Goal: Transaction & Acquisition: Purchase product/service

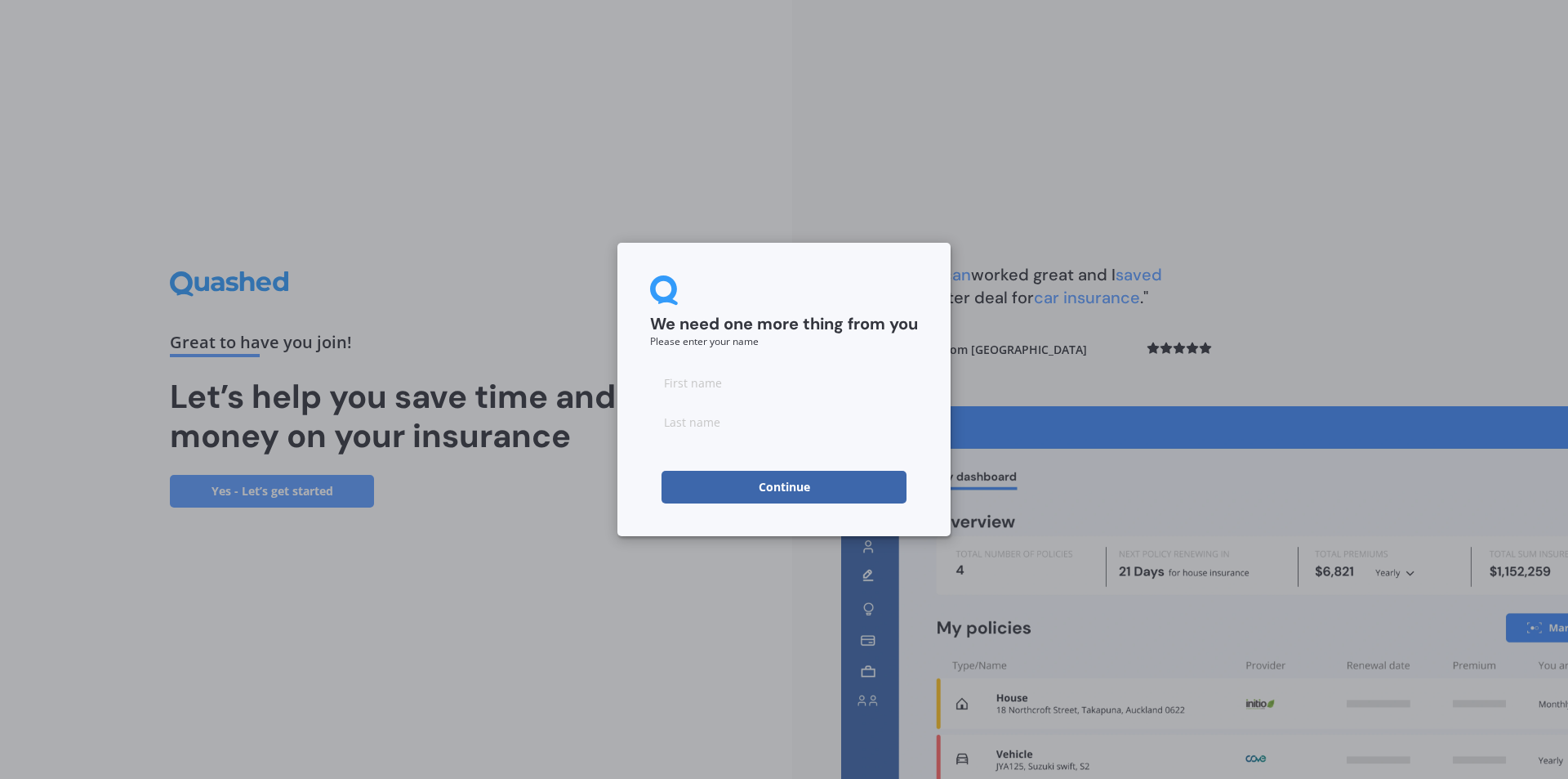
click at [1261, 258] on div "We need one more thing from you Please enter your name Continue" at bounding box center [784, 389] width 1568 height 779
click at [837, 474] on button "Continue" at bounding box center [784, 487] width 245 height 33
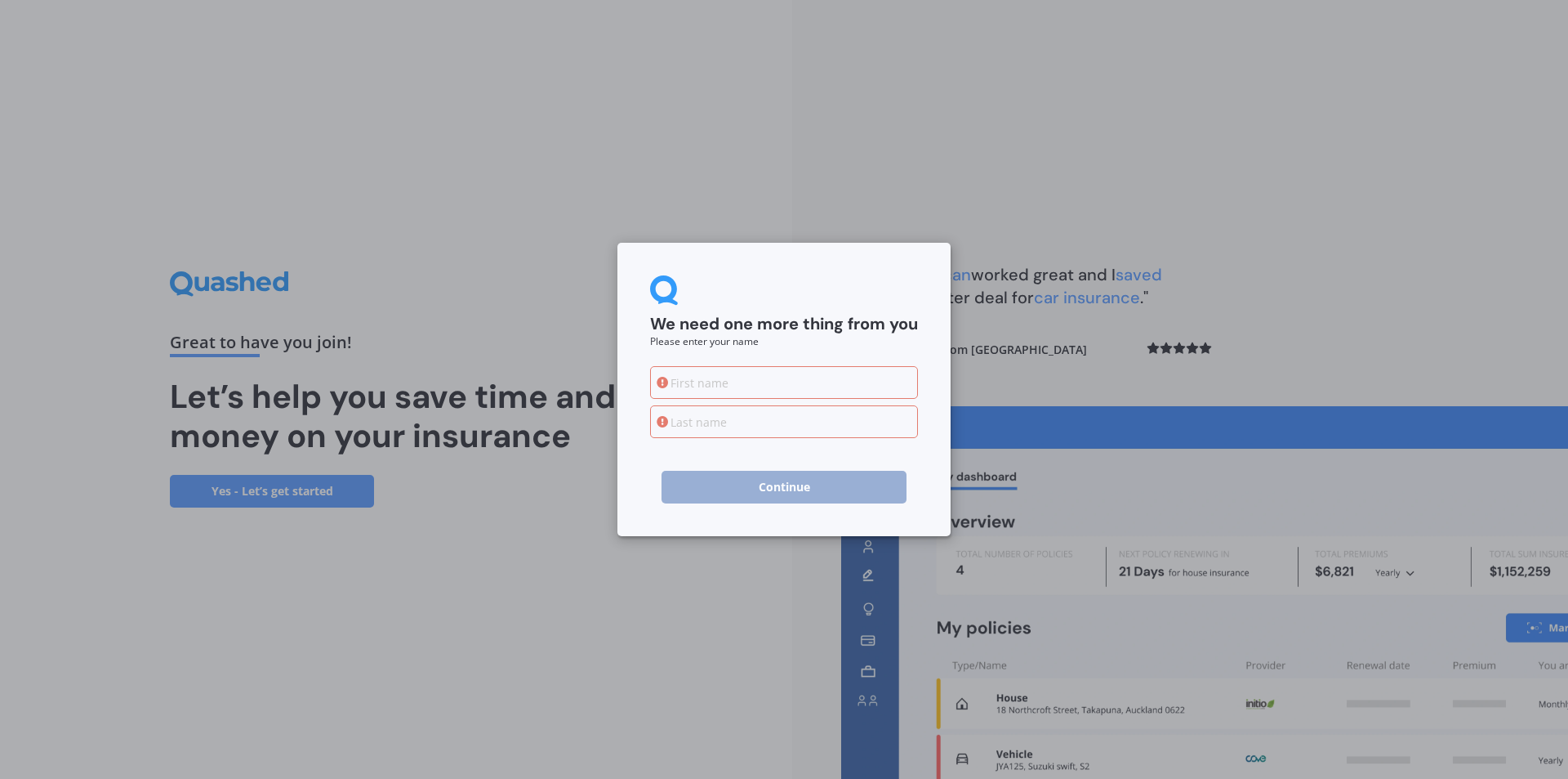
click at [743, 382] on input at bounding box center [784, 382] width 268 height 33
type input "WEIJUN"
click at [739, 422] on input at bounding box center [784, 421] width 268 height 33
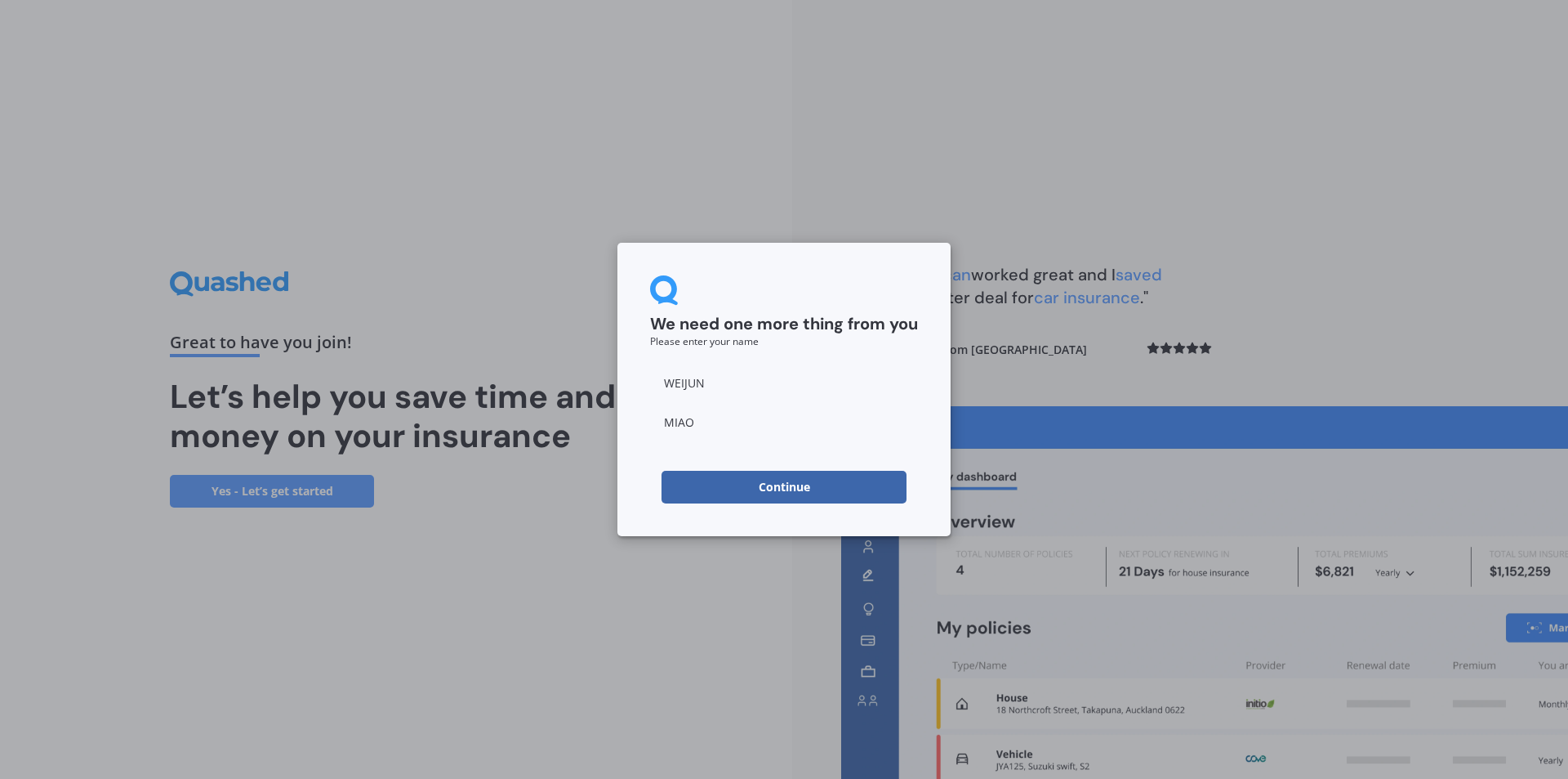
type input "MIAO"
click at [714, 486] on button "Continue" at bounding box center [784, 487] width 245 height 33
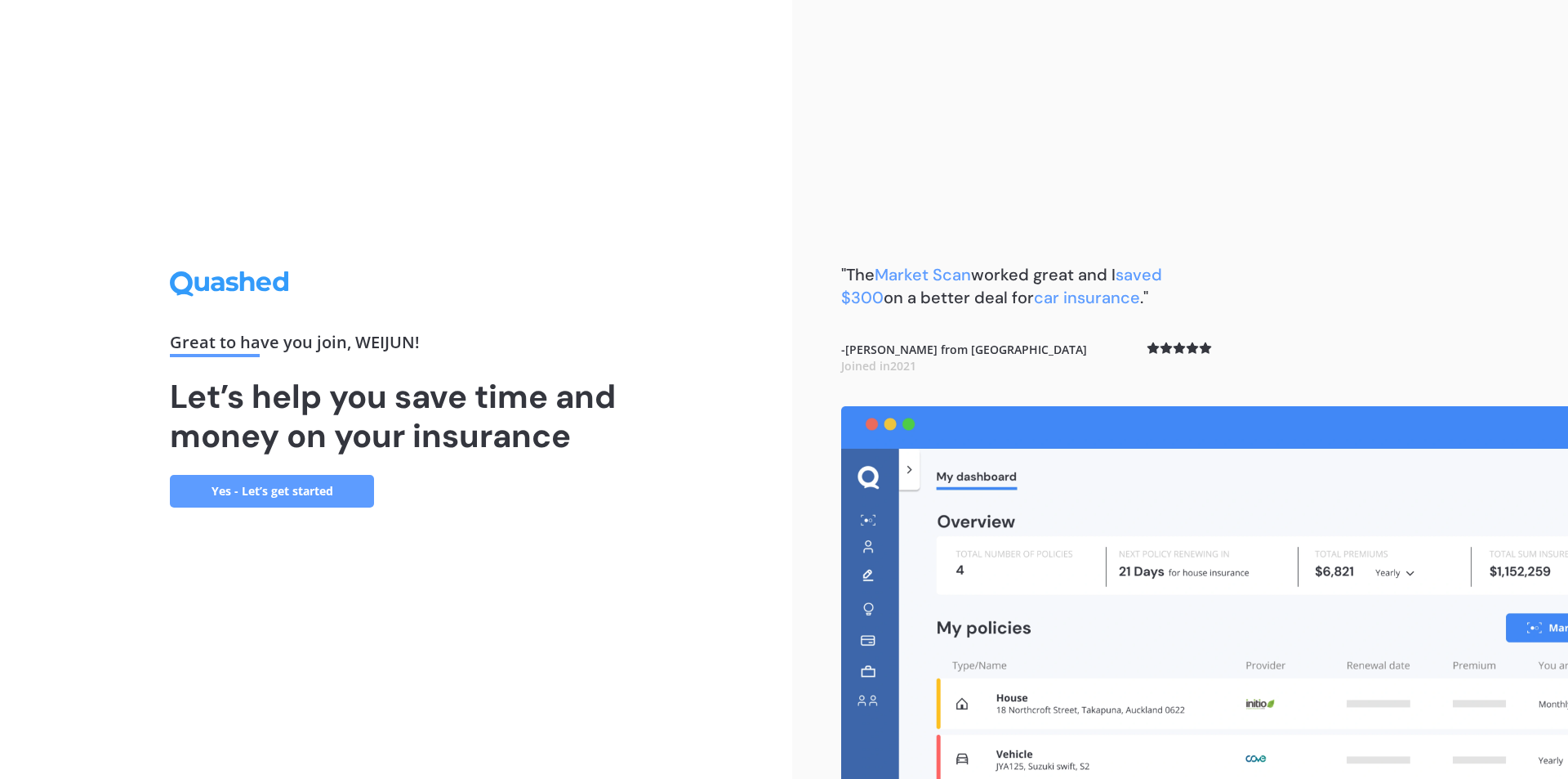
drag, startPoint x: 686, startPoint y: 299, endPoint x: 320, endPoint y: 482, distance: 409.2
click at [320, 482] on link "Yes - Let’s get started" at bounding box center [271, 491] width 204 height 33
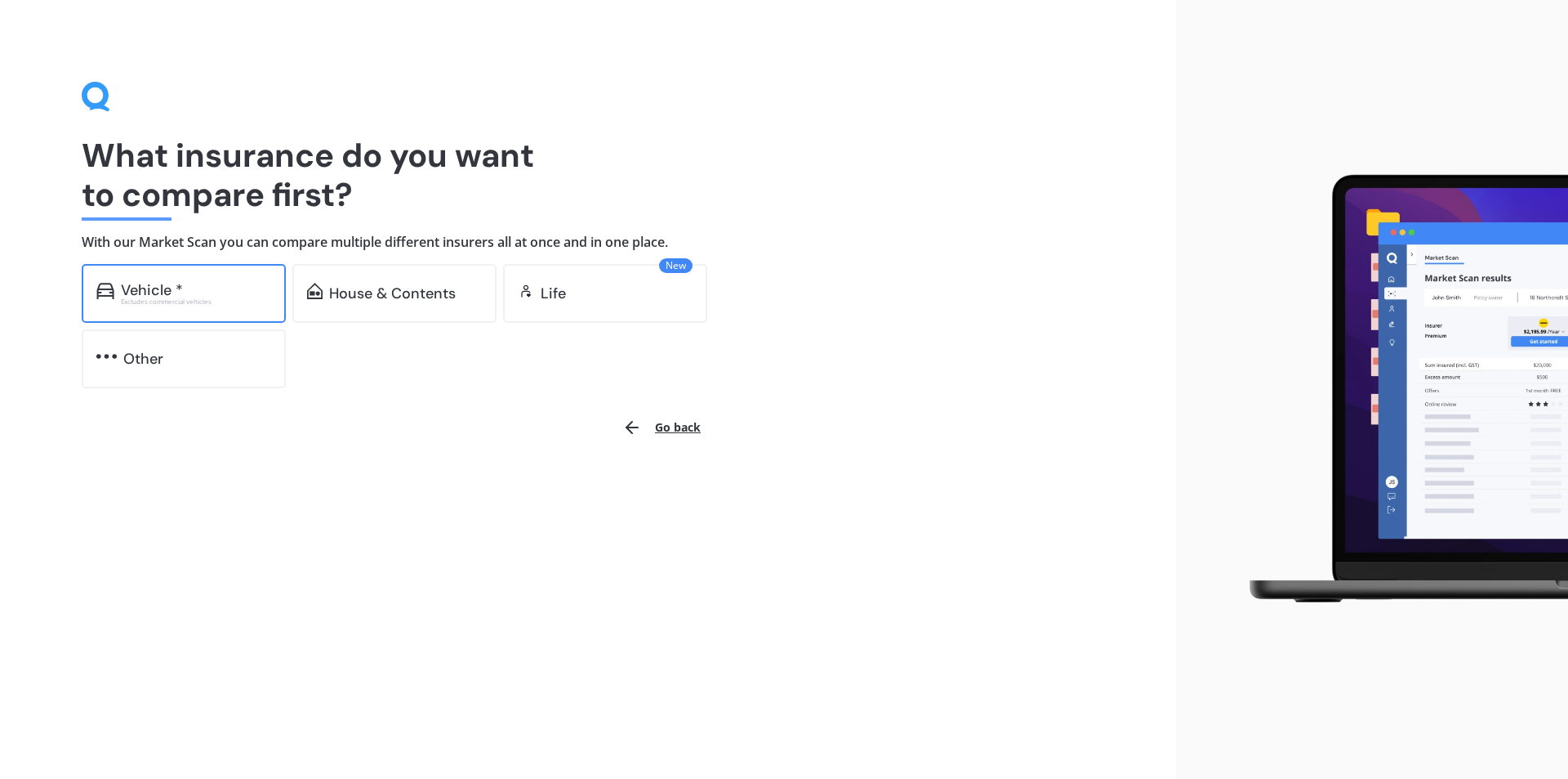
click at [210, 300] on div "Excludes commercial vehicles" at bounding box center [195, 301] width 151 height 7
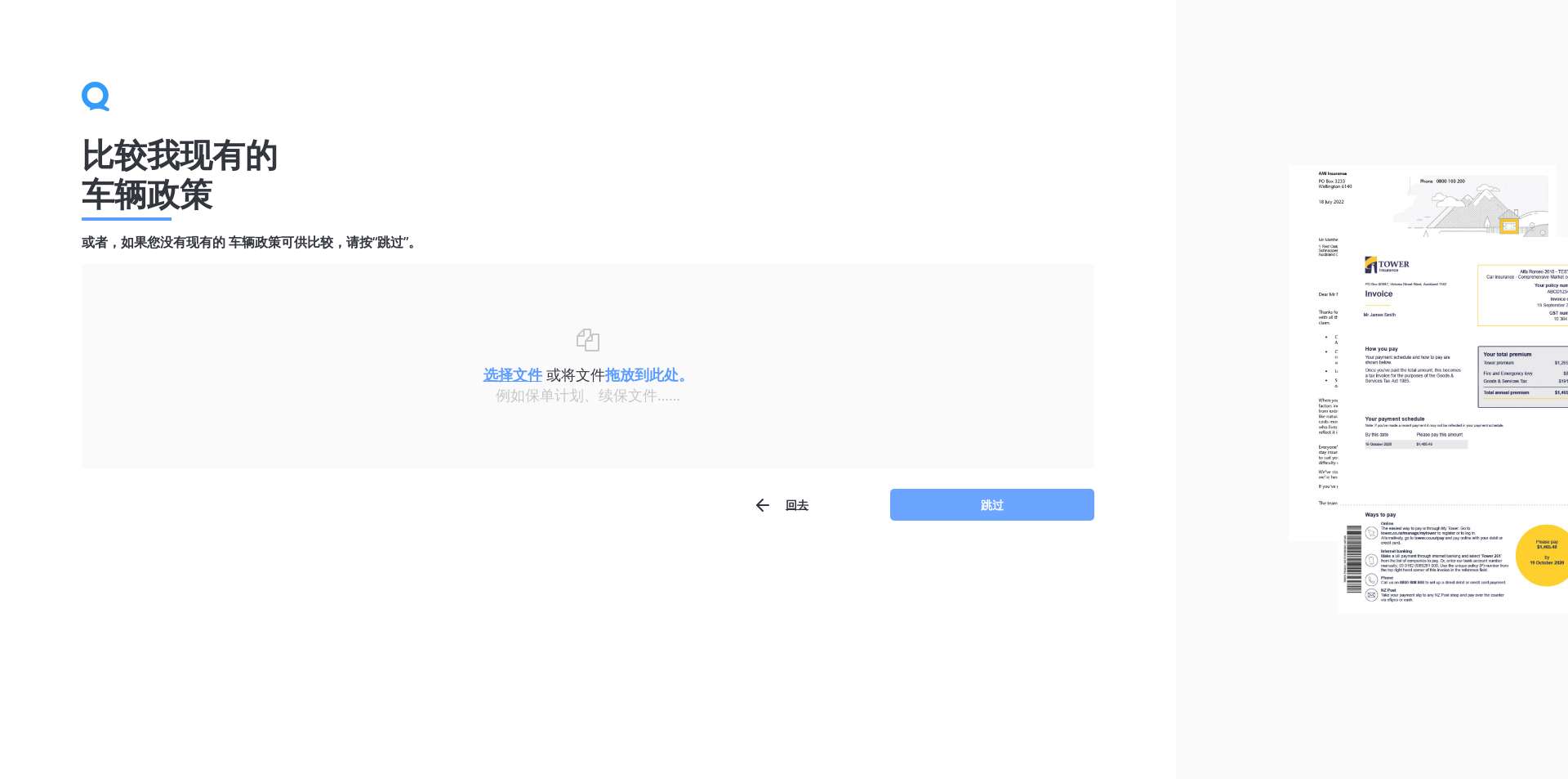
click at [979, 496] on button "跳过" at bounding box center [992, 505] width 204 height 33
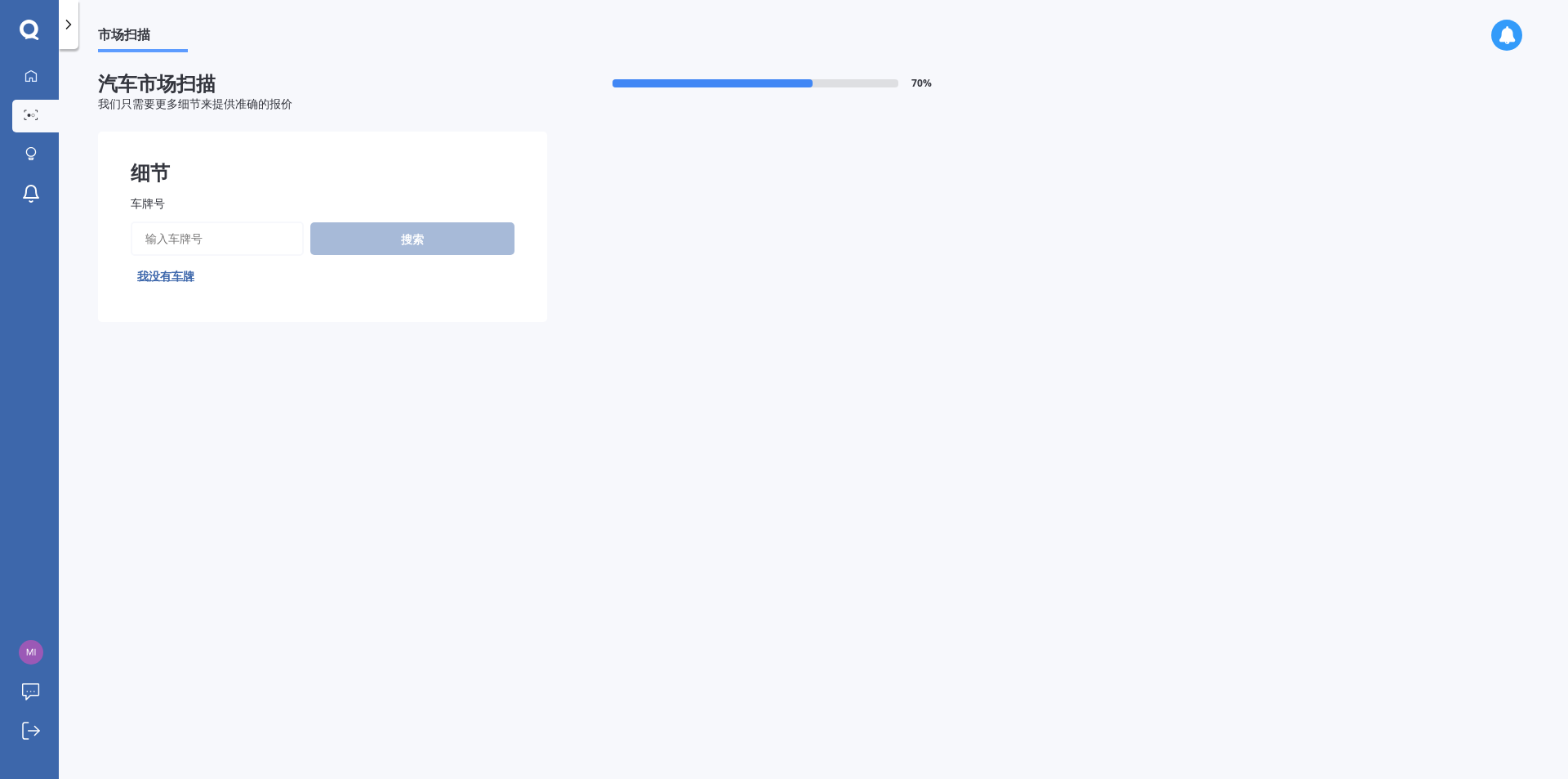
click at [214, 245] on input "车牌号" at bounding box center [217, 238] width 173 height 34
type input "QGR506"
click at [404, 235] on font "搜索" at bounding box center [412, 239] width 23 height 16
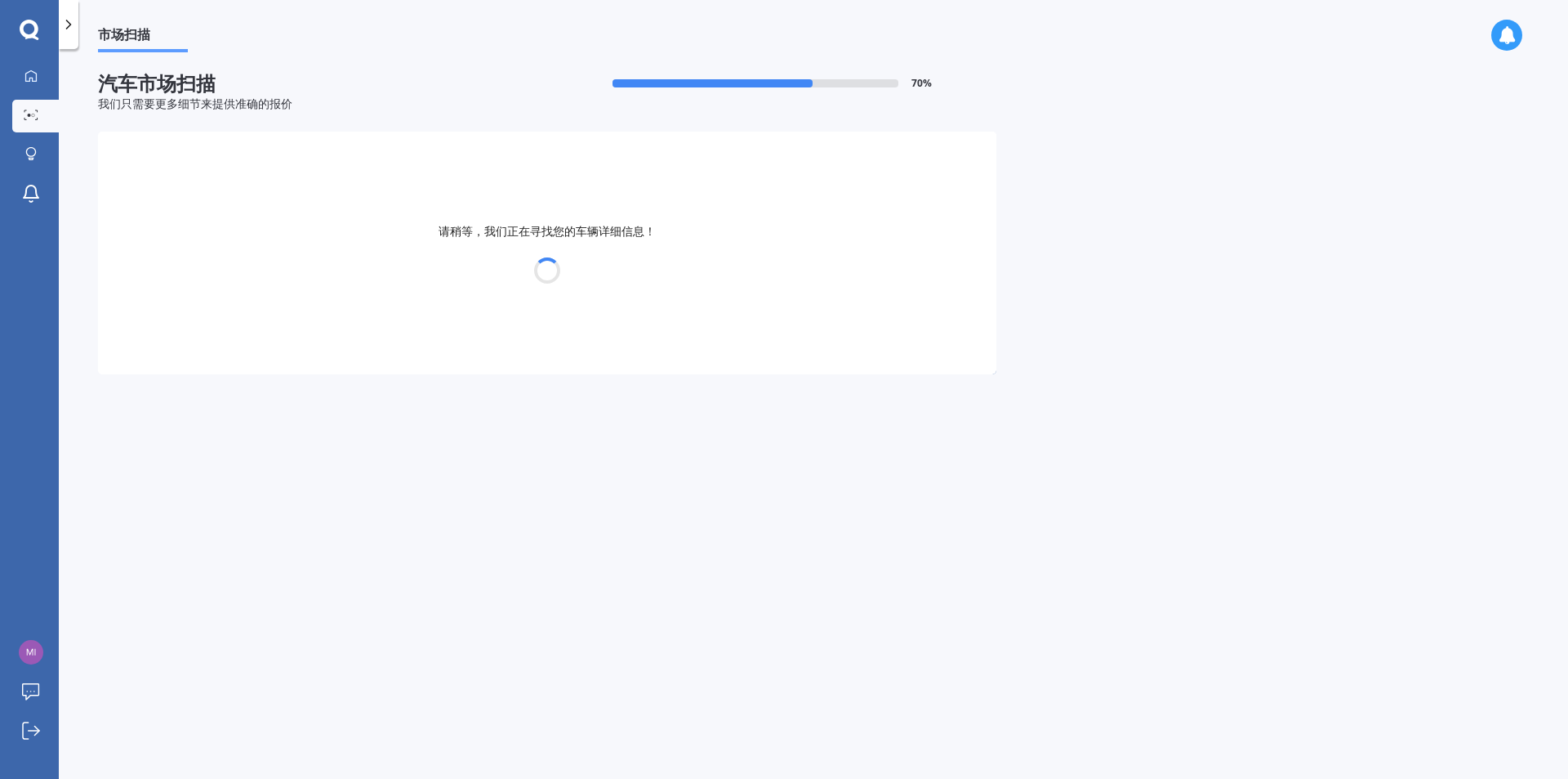
select select "TOYOTA"
select select "AQUA"
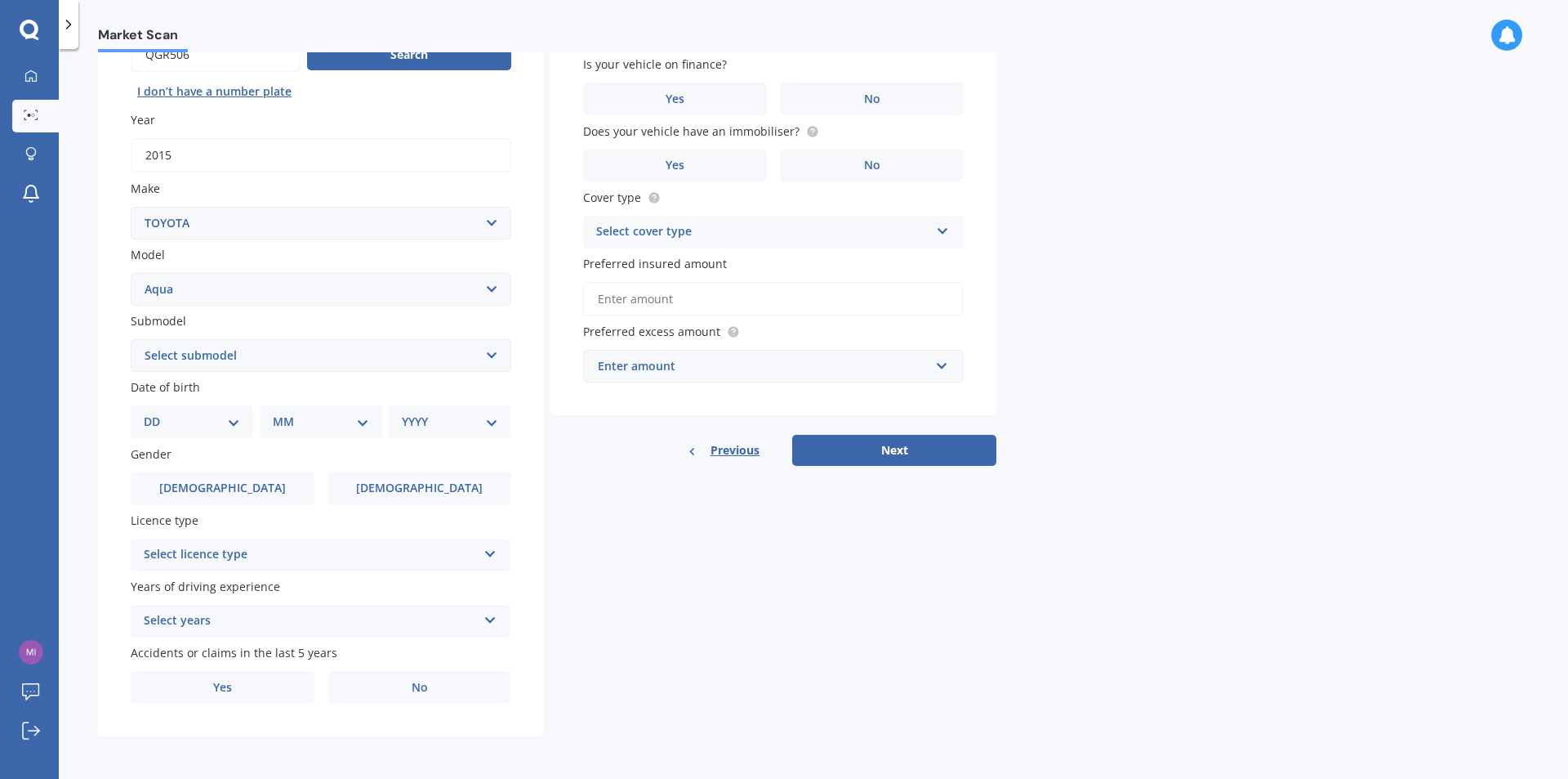
scroll to position [183, 0]
click at [249, 372] on div "Plate number Search I [PERSON_NAME]’t have a number plate Year [DATE] Make Sele…" at bounding box center [320, 357] width 446 height 759
click at [249, 363] on select "Select submodel (All Other) Hatchback Hybrid" at bounding box center [321, 355] width 381 height 33
select select "HYBRID"
click at [131, 339] on select "Select submodel (All Other) Hatchback Hybrid" at bounding box center [321, 355] width 381 height 33
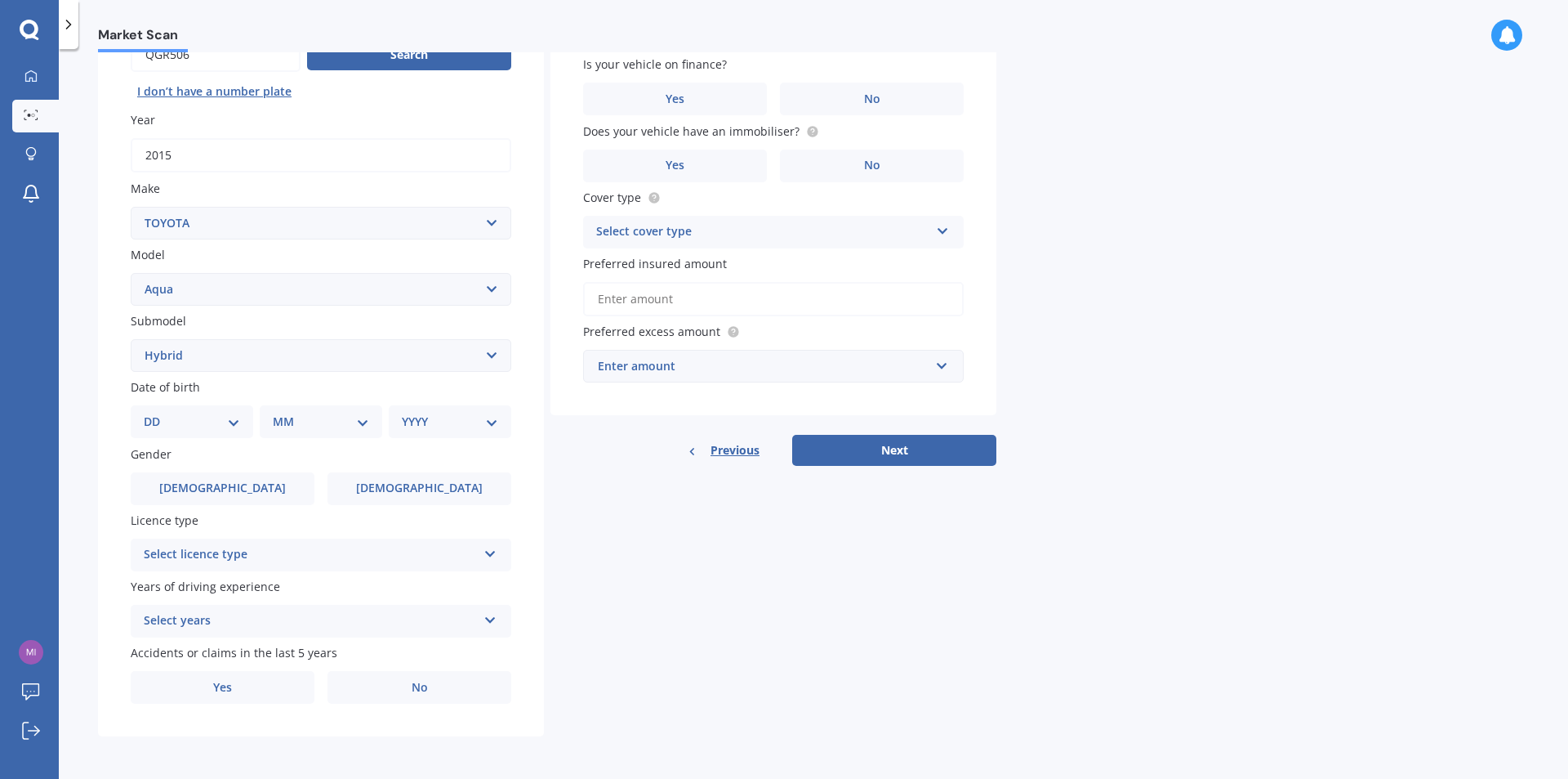
click at [219, 360] on select "Select submodel (All Other) Hatchback Hybrid" at bounding box center [321, 355] width 381 height 33
click at [209, 411] on div "DD 01 02 03 04 05 06 07 08 09 10 11 12 13 14 15 16 17 18 19 20 21 22 23 24 25 2…" at bounding box center [191, 421] width 123 height 33
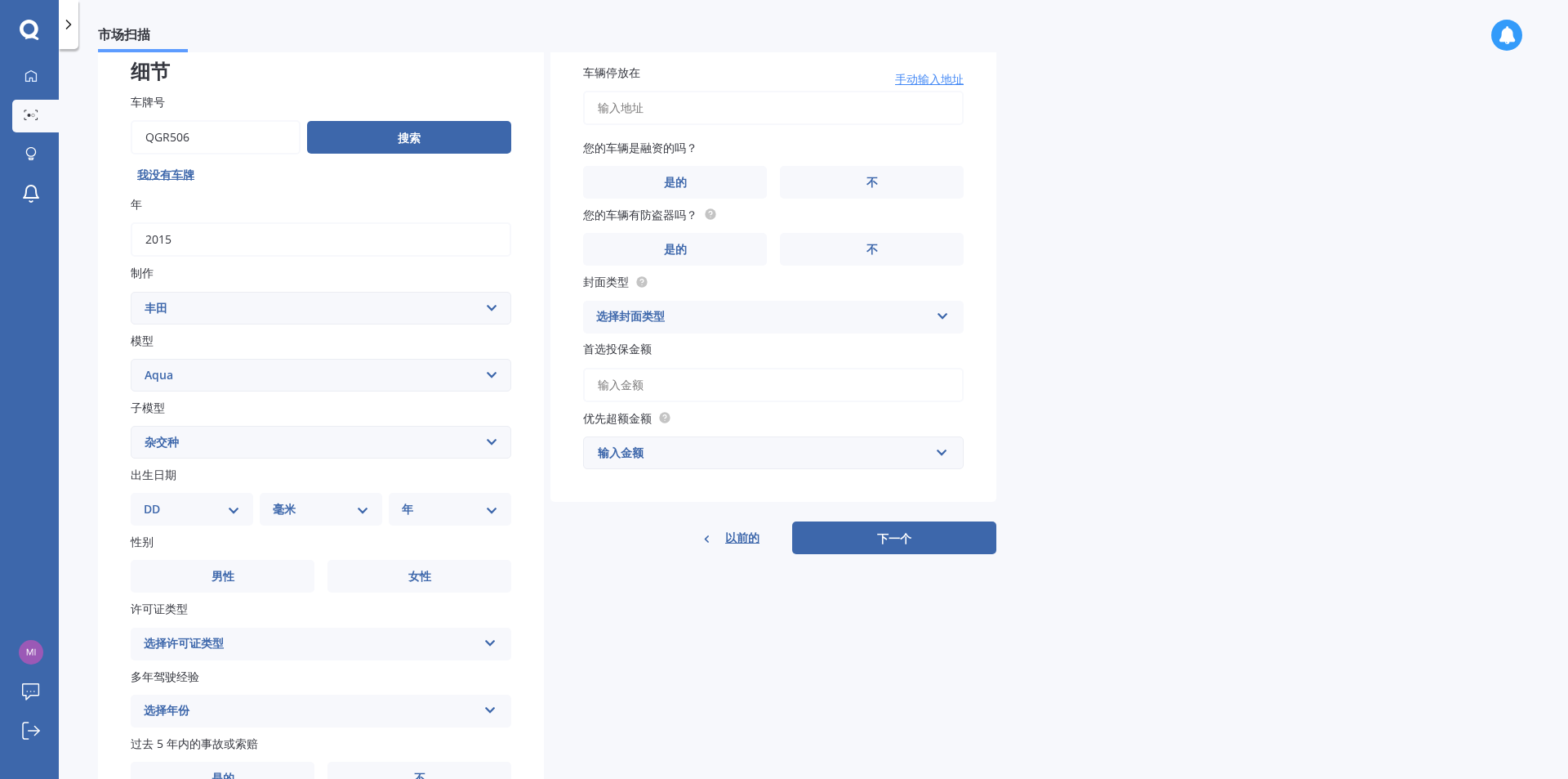
click at [228, 503] on select "DD 01 02 03 04 05 06 07 08 09 10 11 12 十三 14 15 16 17 18 19 20 21 22 23 24 二十五 …" at bounding box center [191, 509] width 97 height 18
select select "14"
click at [157, 500] on select "DD 01 02 03 04 05 06 07 08 09 10 11 12 十三 14 15 16 17 18 19 20 21 22 23 24 二十五 …" at bounding box center [191, 509] width 97 height 18
click at [341, 508] on select "毫米 01 02 03 04 05 06 07 08 09 10 11 12" at bounding box center [324, 509] width 90 height 18
select select "02"
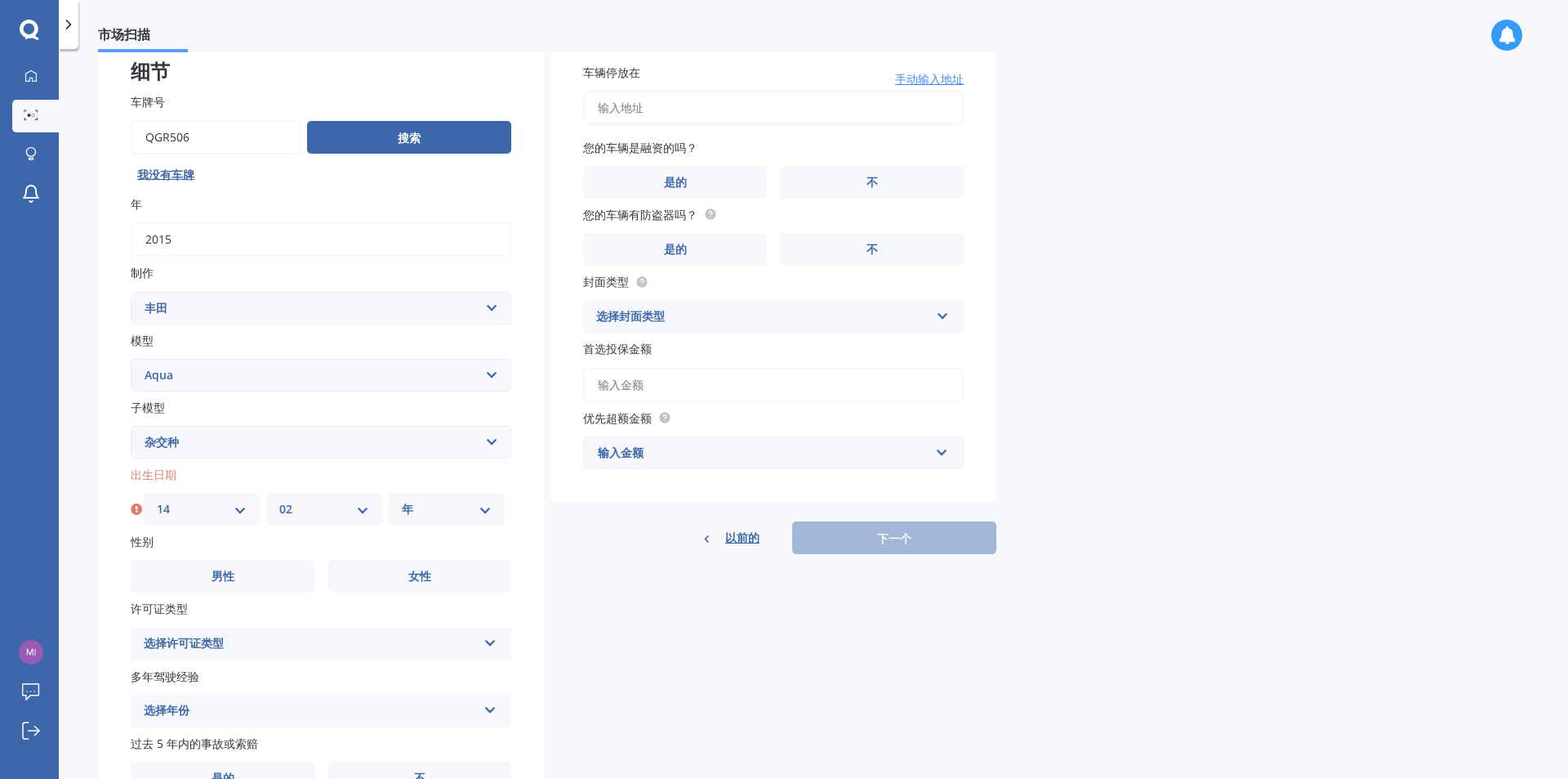
click at [279, 500] on select "毫米 01 02 03 04 05 06 07 08 09 10 11 12" at bounding box center [324, 509] width 90 height 18
click at [472, 513] on select "年 2025 2024 2023 2022 2021 2020 2019 2018 2017 2016 2015 2014 2013 2012 2011 20…" at bounding box center [447, 509] width 90 height 18
select select "1986"
click at [402, 500] on select "年 2025 2024 2023 2022 2021 2020 2019 2018 2017 2016 2015 2014 2013 2012 2011 20…" at bounding box center [447, 509] width 90 height 18
click at [548, 567] on div "细节 车牌号 搜索 我没有车牌 年 2015 制作 选择品牌 交流电 阿尔法·罗密欧 阿斯顿·[PERSON_NAME] 奥迪 [PERSON_NAME] 贝…" at bounding box center [546, 428] width 898 height 797
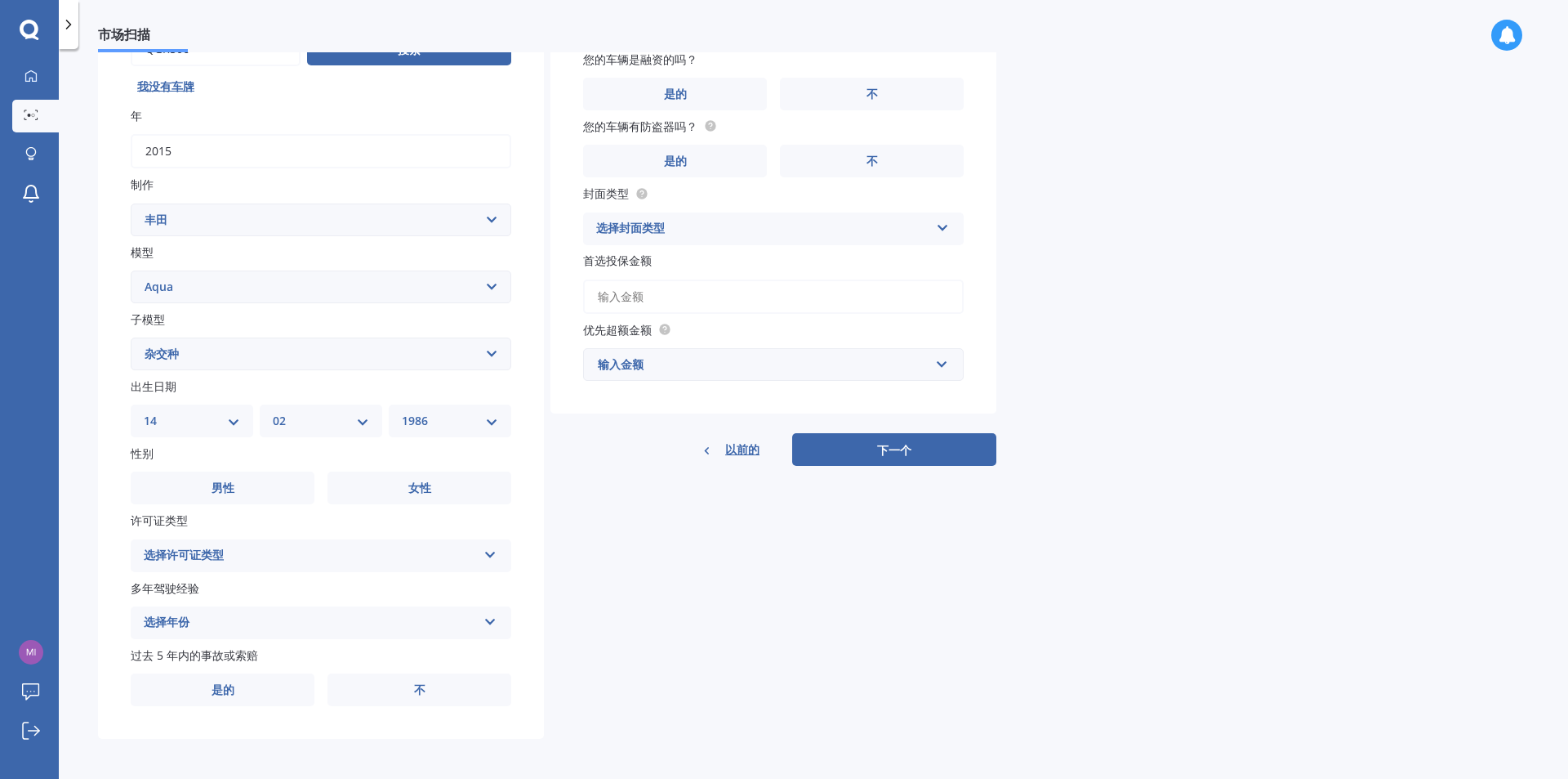
scroll to position [192, 0]
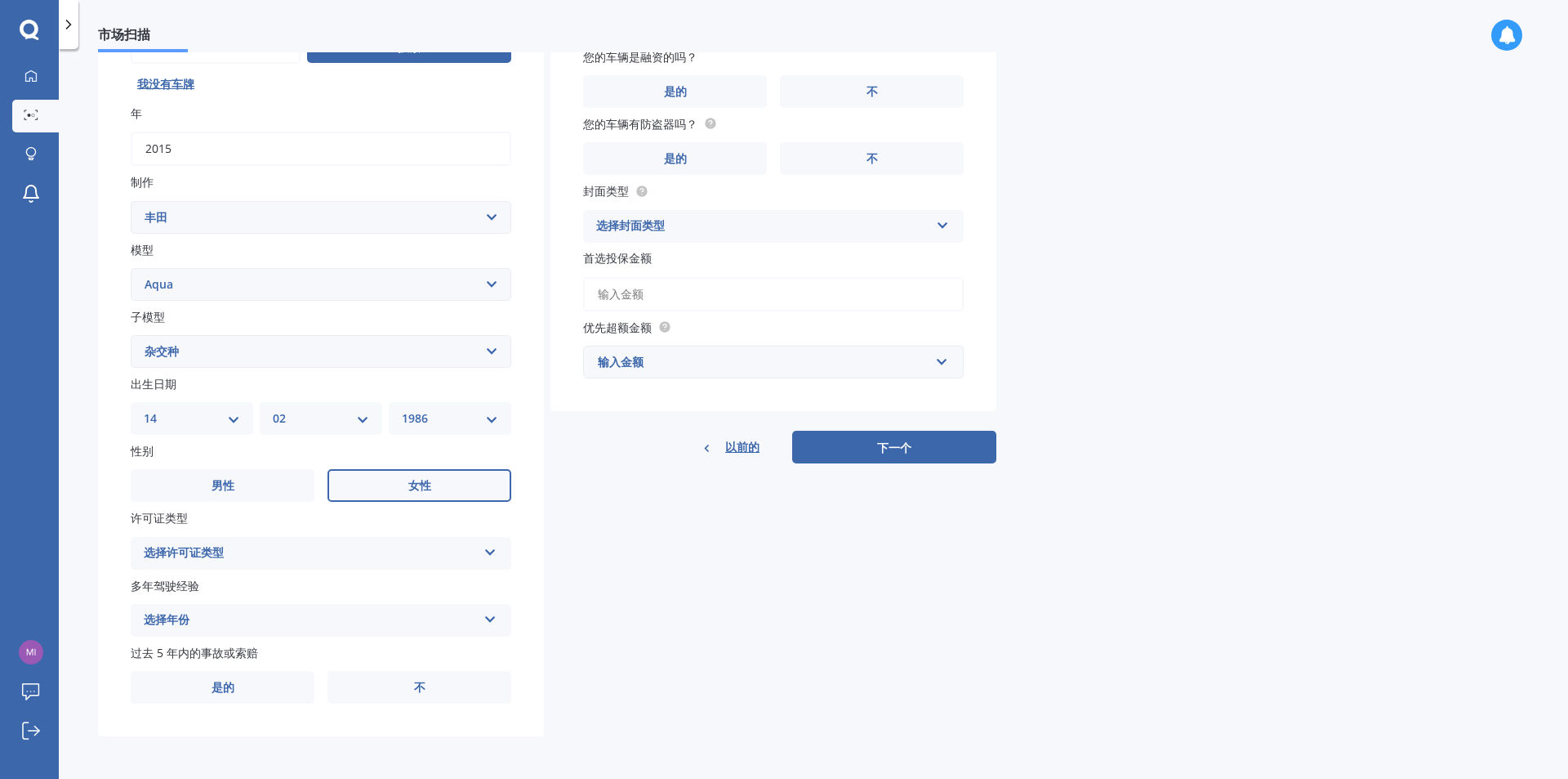
click at [430, 492] on font "女性" at bounding box center [420, 485] width 23 height 16
click at [0, 0] on input "女性" at bounding box center [0, 0] width 0 height 0
click at [272, 555] on div "选择许可证类型" at bounding box center [310, 554] width 333 height 20
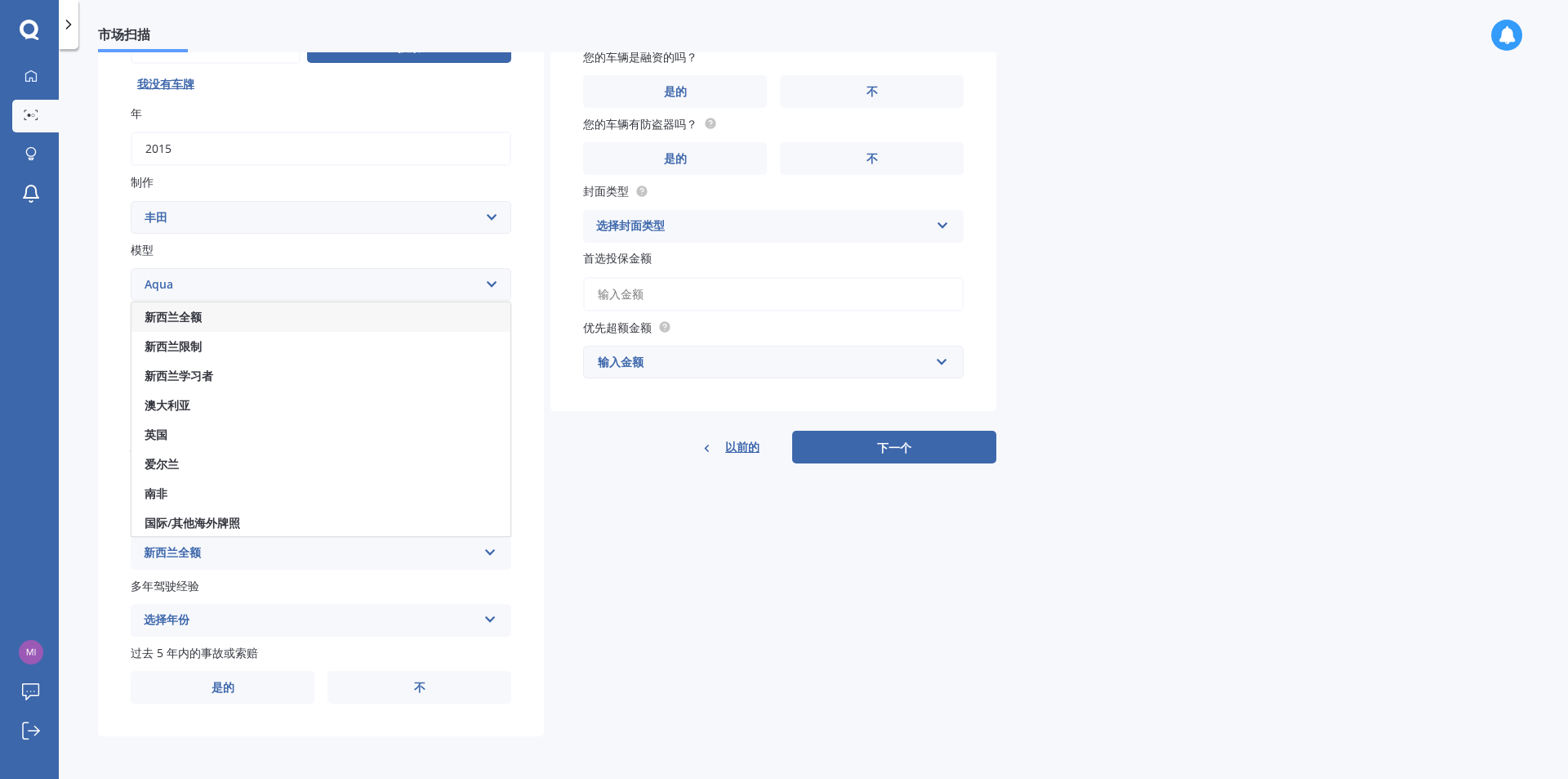
click at [204, 318] on div "新西兰全额" at bounding box center [321, 316] width 379 height 29
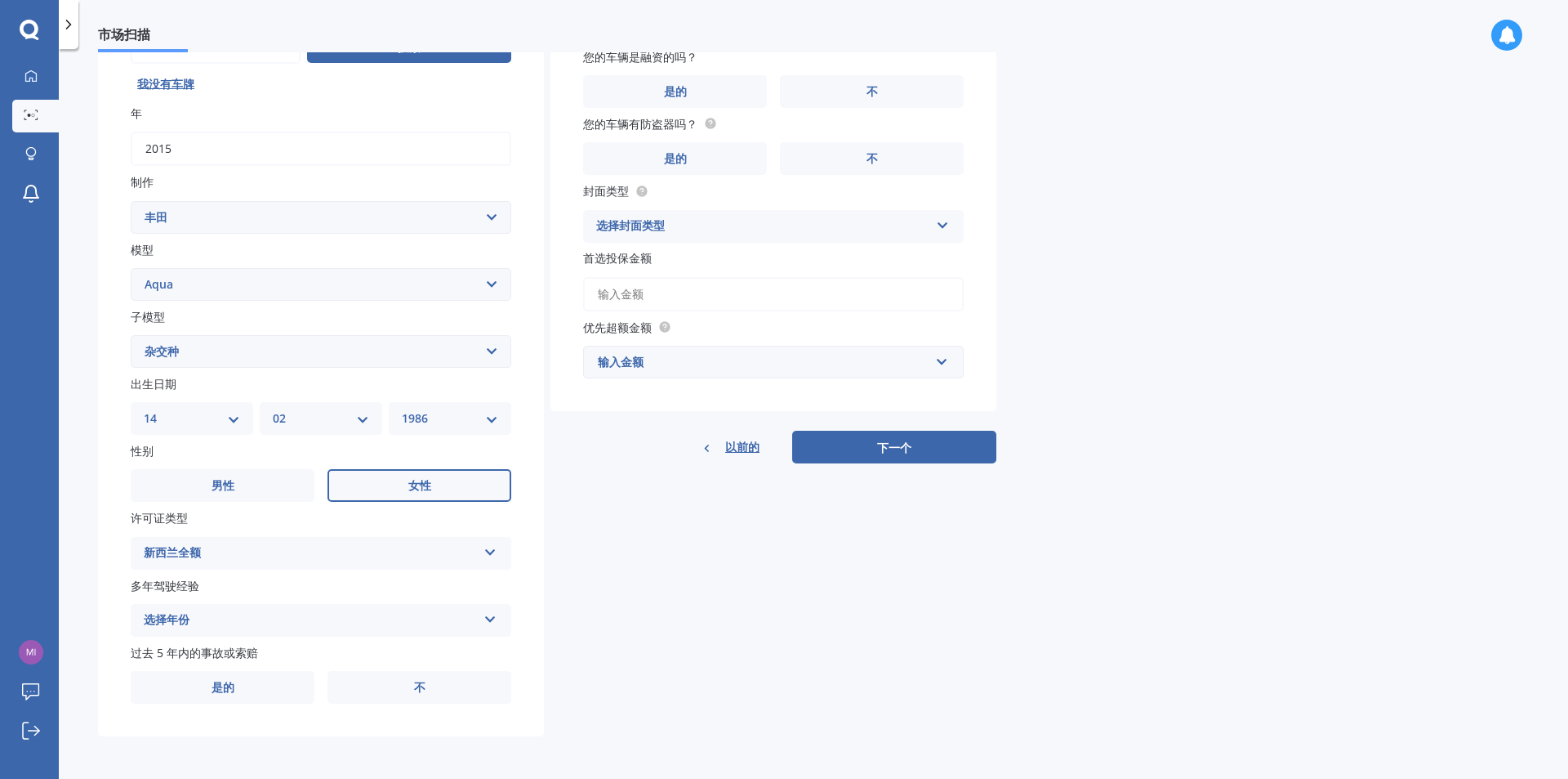
click at [255, 606] on div "选择年份 5年或以上 4年 3年 2年 1年" at bounding box center [321, 619] width 381 height 33
click at [672, 574] on div "细节 车牌号 搜索 我没有车牌 年 2015 制作 选择品牌 交流电 阿尔法·罗密欧 阿斯顿·[PERSON_NAME] 奥迪 [PERSON_NAME] 贝…" at bounding box center [546, 337] width 898 height 797
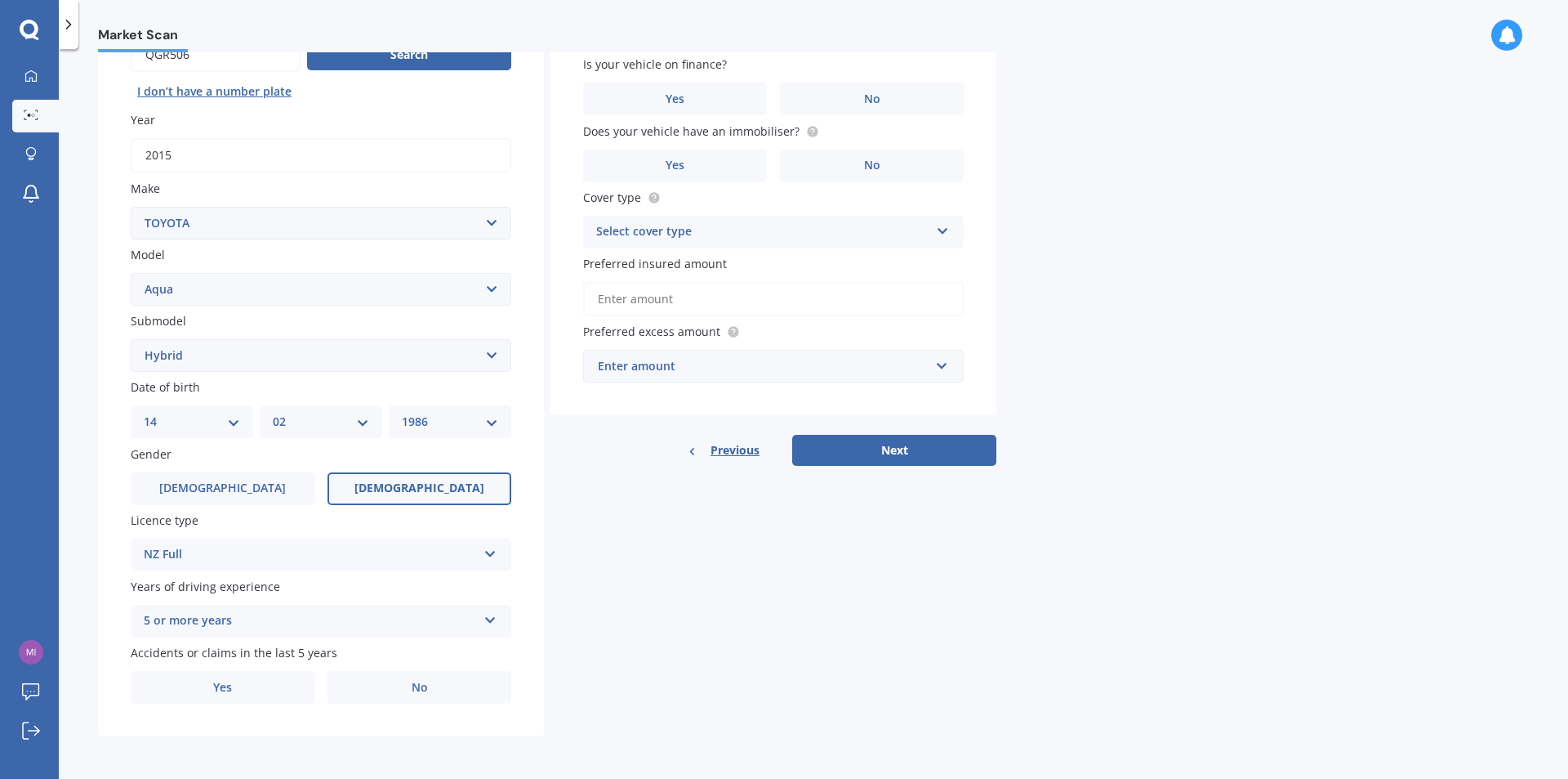
drag, startPoint x: 684, startPoint y: 574, endPoint x: 675, endPoint y: 575, distance: 9.1
click at [684, 574] on div "Details Plate number Search I [PERSON_NAME]’t have a number plate Year [DATE] M…" at bounding box center [546, 342] width 898 height 788
click at [358, 616] on div "5 or more years" at bounding box center [310, 621] width 333 height 20
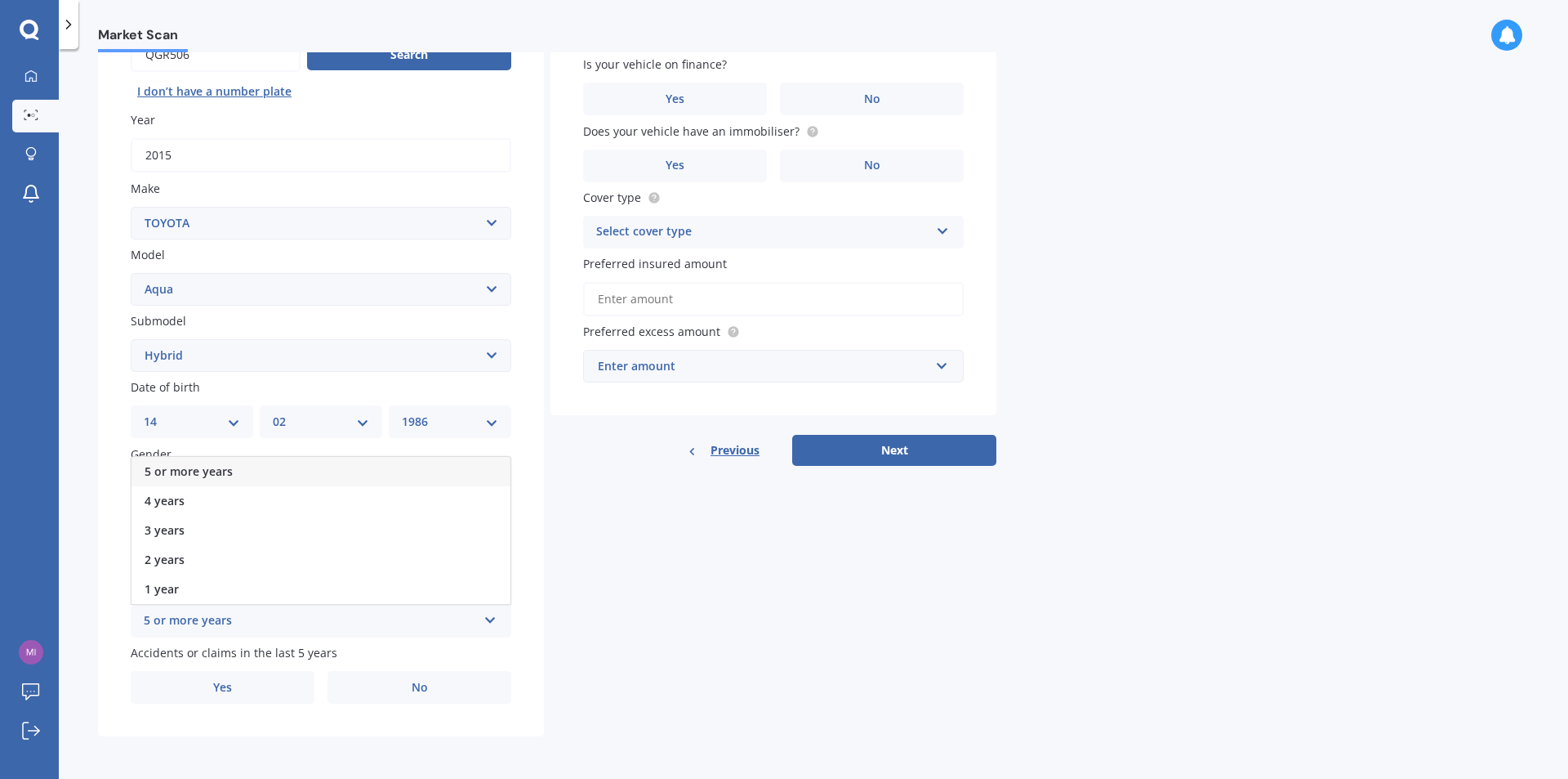
click at [358, 616] on div "5 or more years" at bounding box center [310, 621] width 333 height 20
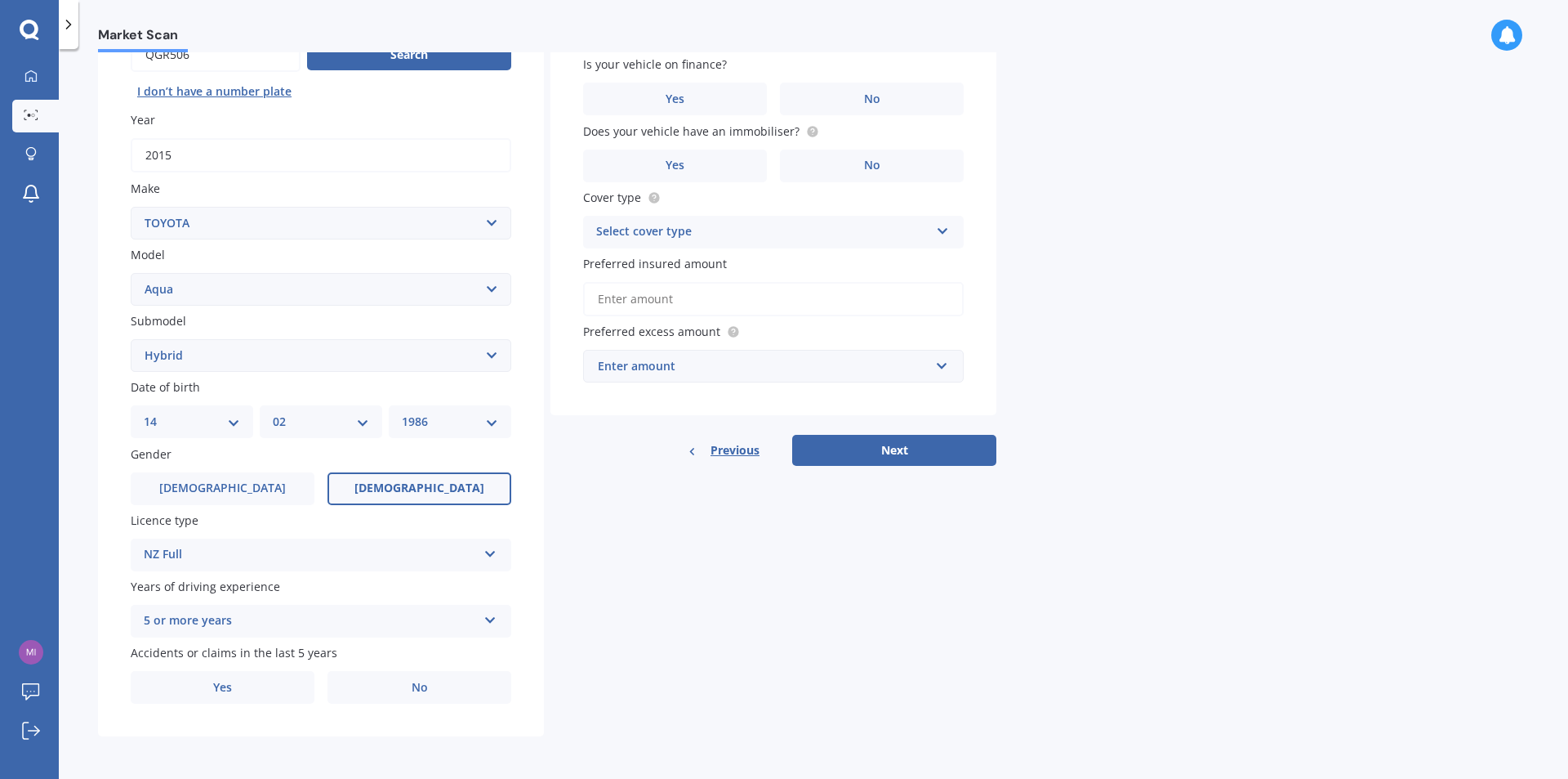
click at [624, 605] on div "Details Plate number Search I [PERSON_NAME]’t have a number plate Year [DATE] M…" at bounding box center [546, 342] width 898 height 788
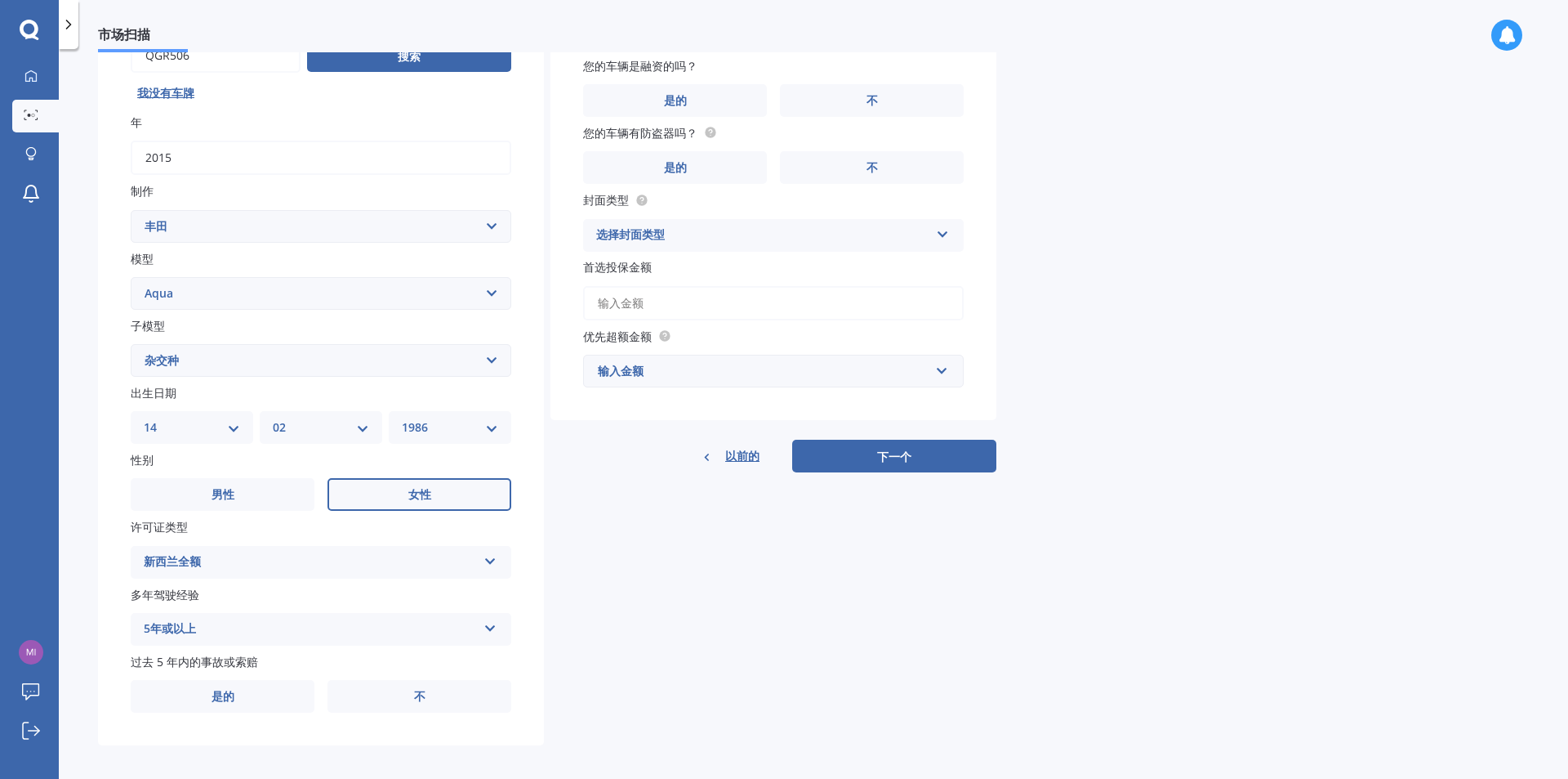
scroll to position [184, 0]
click at [901, 96] on label "不" at bounding box center [871, 100] width 183 height 33
click at [0, 0] on input "不" at bounding box center [0, 0] width 0 height 0
click at [1105, 195] on div "市场扫描 汽车市场扫描 70 % 我们只需要更多细节来提供准确的报价 细节 车牌号 搜索 我没有车牌 年 2015 制作 选择品牌 交流电 阿尔法·罗密欧 阿…" at bounding box center [813, 416] width 1509 height 729
drag, startPoint x: 1105, startPoint y: 195, endPoint x: 713, endPoint y: 130, distance: 397.4
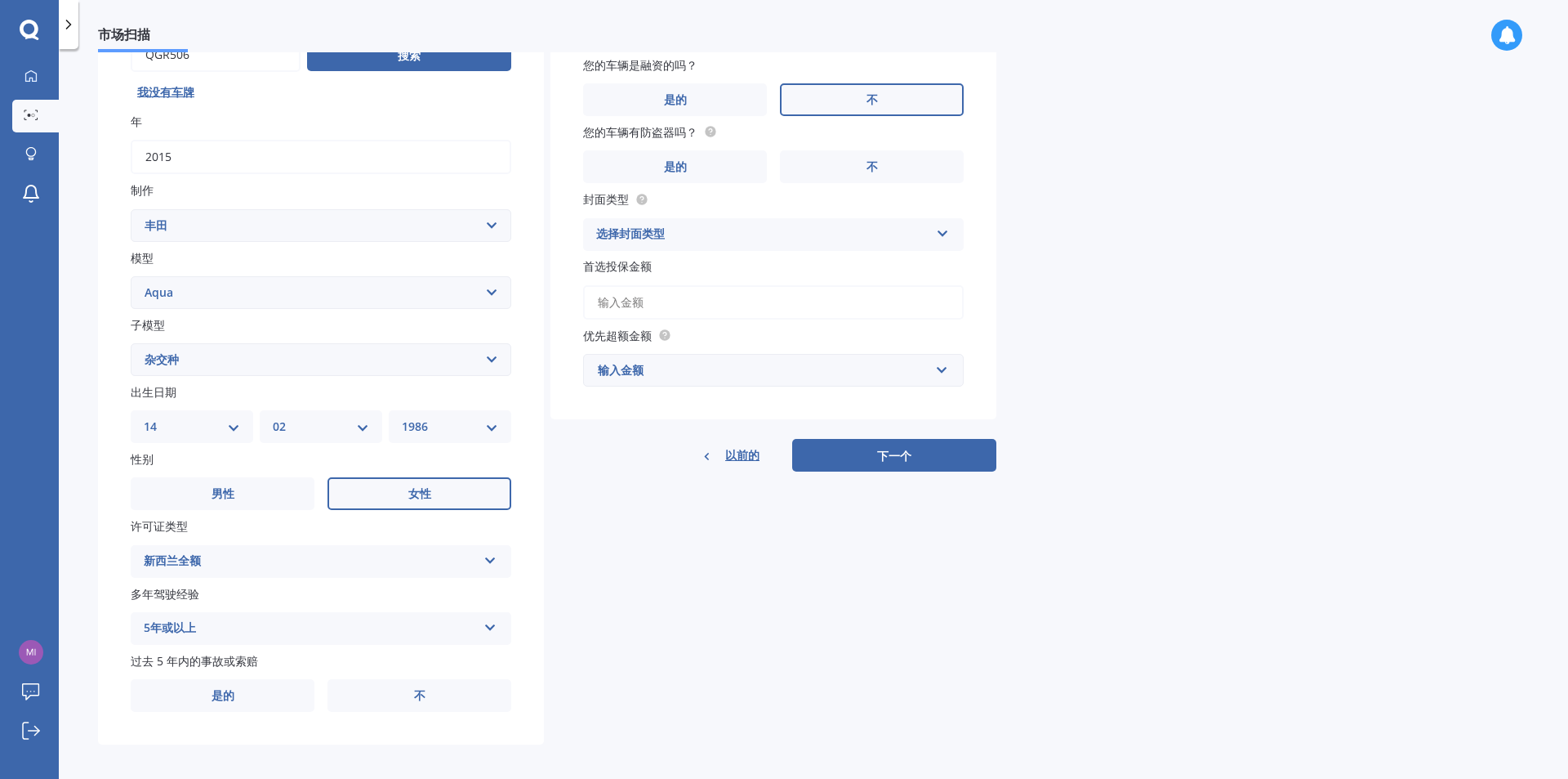
click at [713, 130] on circle at bounding box center [710, 132] width 11 height 11
click at [706, 172] on label "是的" at bounding box center [675, 167] width 183 height 33
click at [0, 0] on input "是的" at bounding box center [0, 0] width 0 height 0
click at [740, 239] on div "选择封面类型" at bounding box center [763, 234] width 333 height 20
click at [646, 266] on div "综合的" at bounding box center [774, 265] width 379 height 29
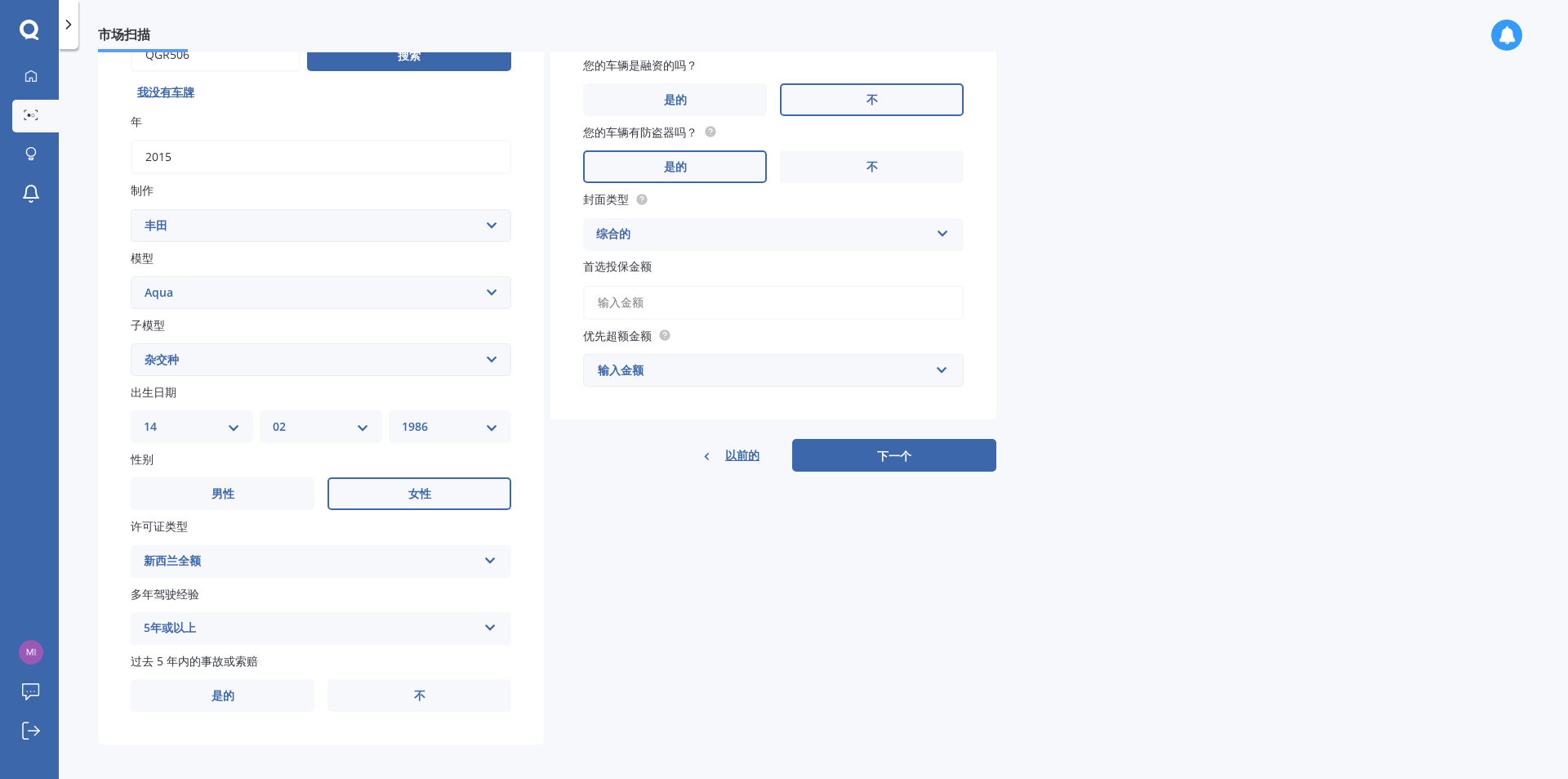
click at [693, 297] on input "首选投保金额" at bounding box center [774, 302] width 381 height 34
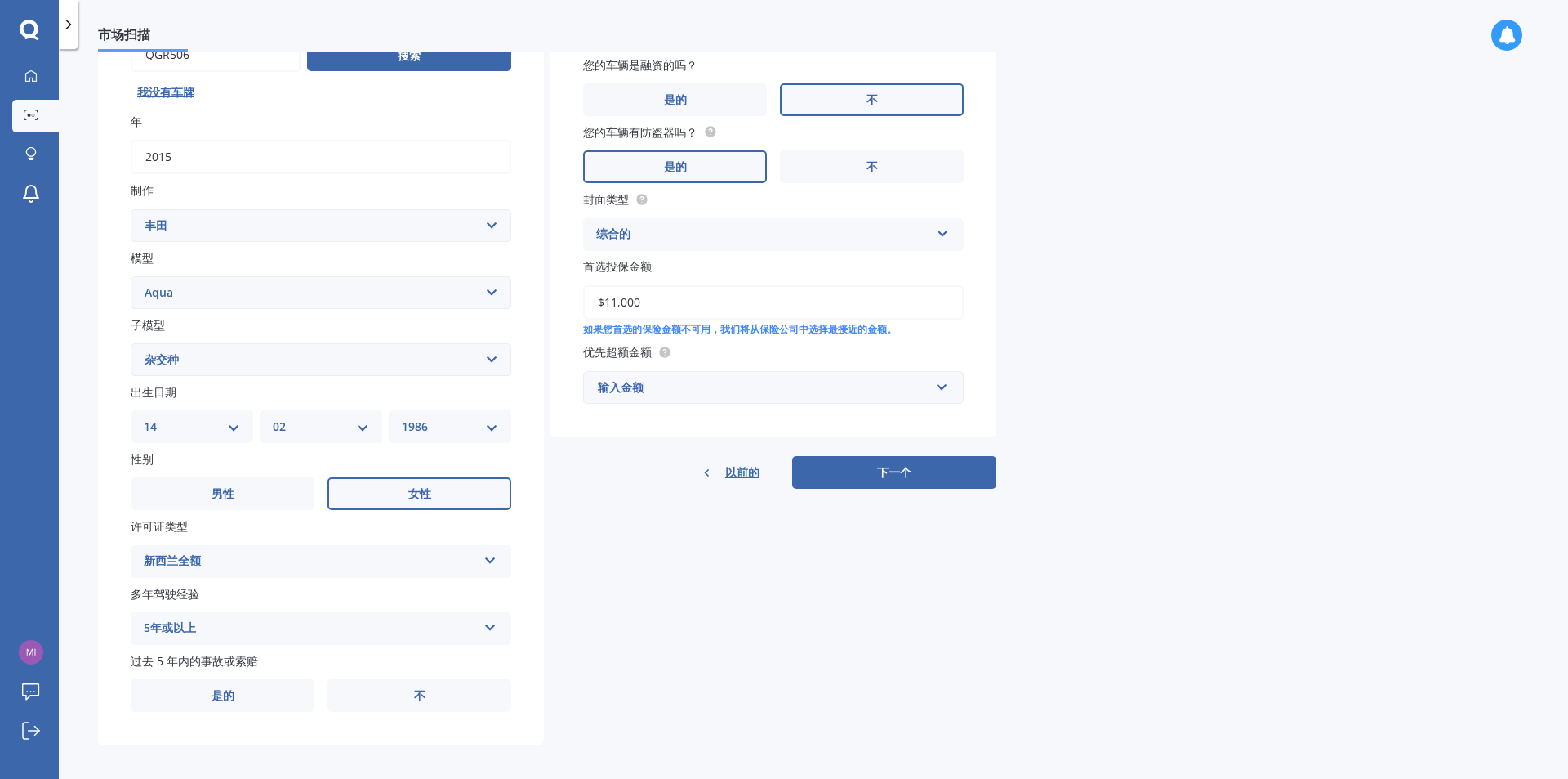
type input "$11,000"
click at [643, 390] on font "输入金额" at bounding box center [621, 387] width 46 height 16
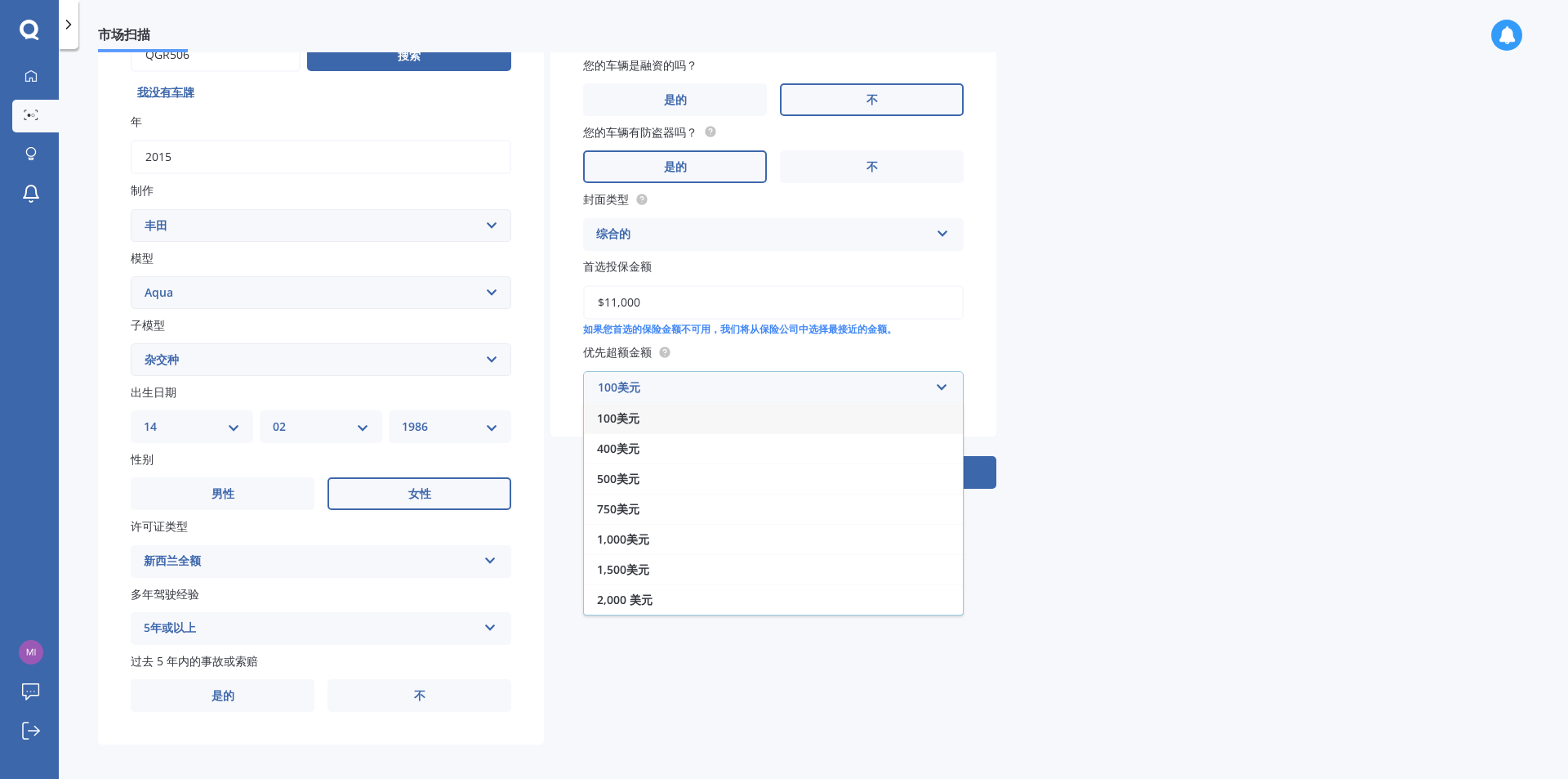
click at [559, 447] on div "车辆停放在 手动输入地址 您的车辆是融资的吗？ 是的 不 您的车辆有防盗器吗？ 是的 不 封面类型 综合的 综合的 第三方、火灾和盗窃 第三者 首选投保金额 …" at bounding box center [773, 218] width 446 height 541
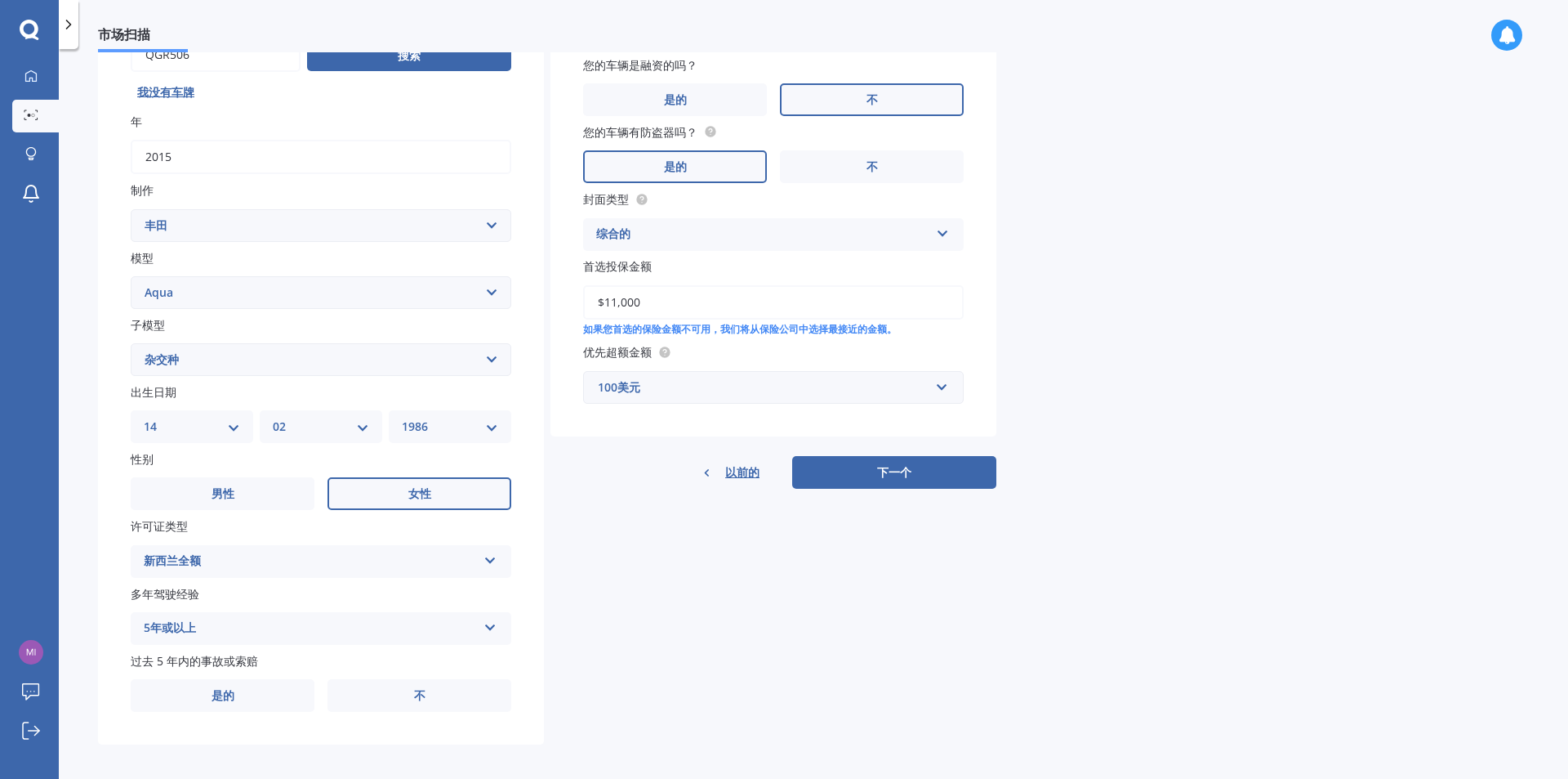
click at [654, 382] on div "100美元" at bounding box center [764, 387] width 332 height 18
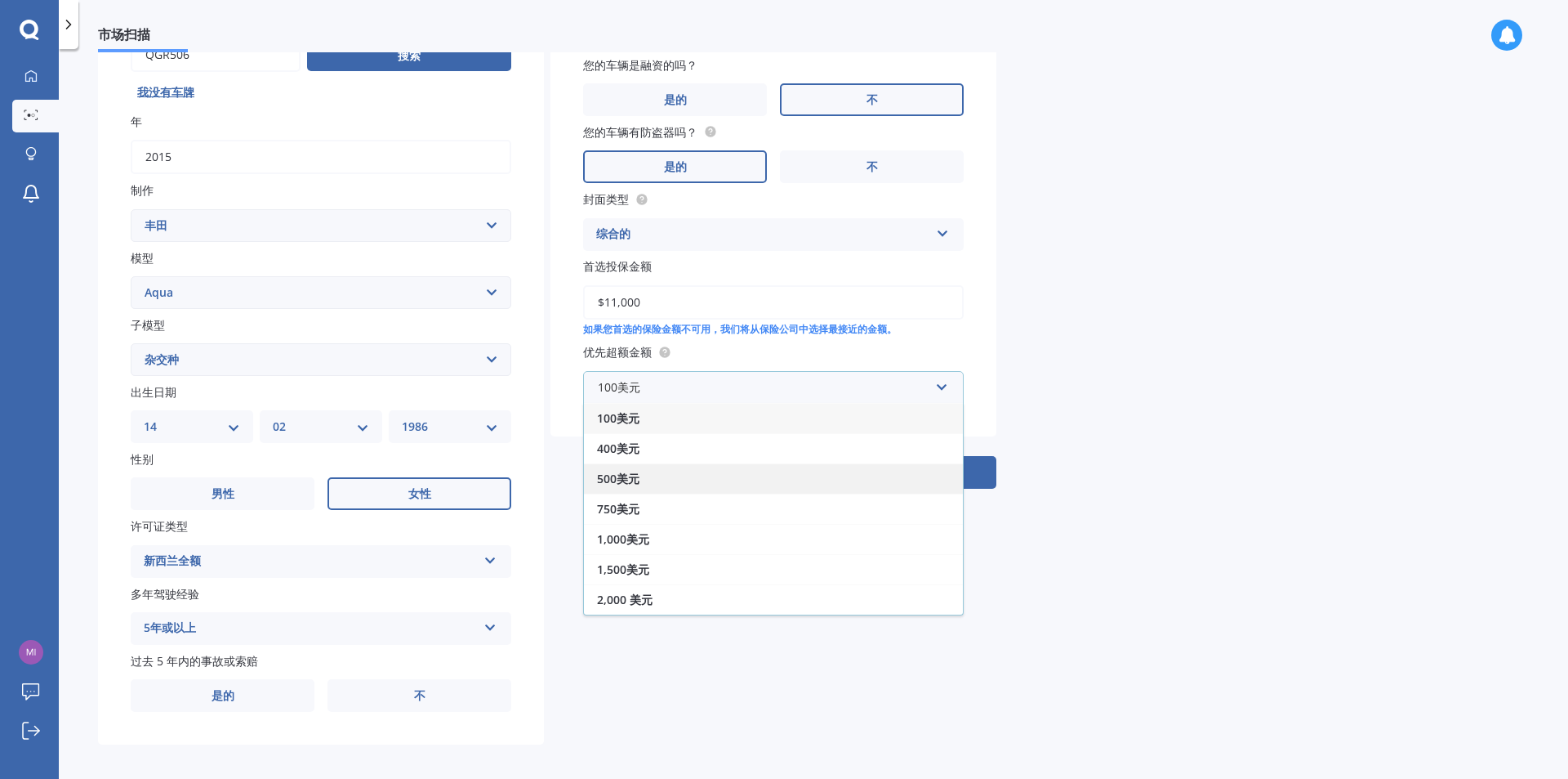
click at [645, 471] on div "500美元" at bounding box center [774, 478] width 379 height 30
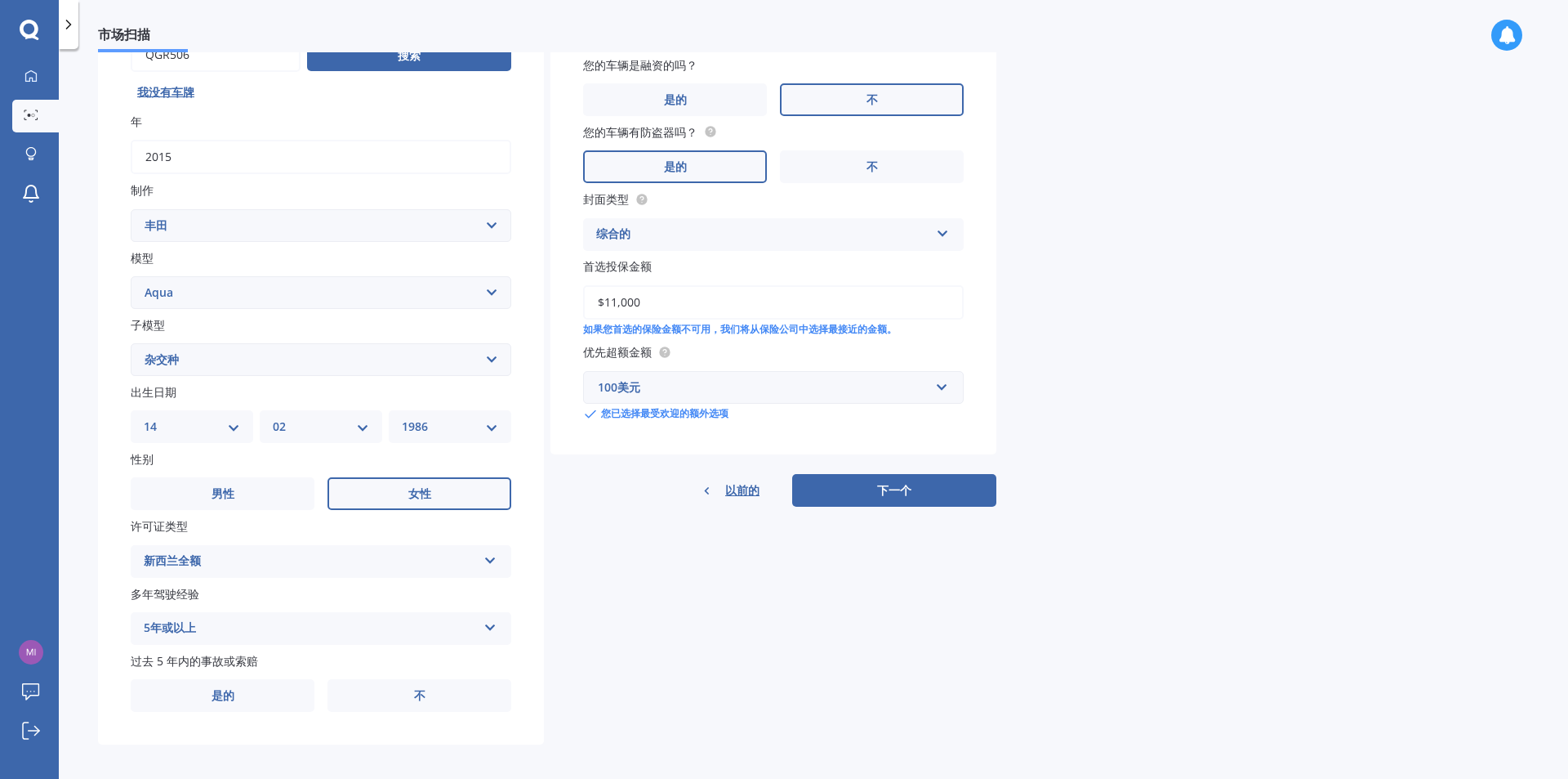
click at [612, 593] on div "细节 车牌号 搜索 我没有车牌 年 2015 制作 选择品牌 交流电 阿尔法·罗密欧 阿斯顿·[PERSON_NAME] 奥迪 [PERSON_NAME] 贝…" at bounding box center [546, 346] width 898 height 797
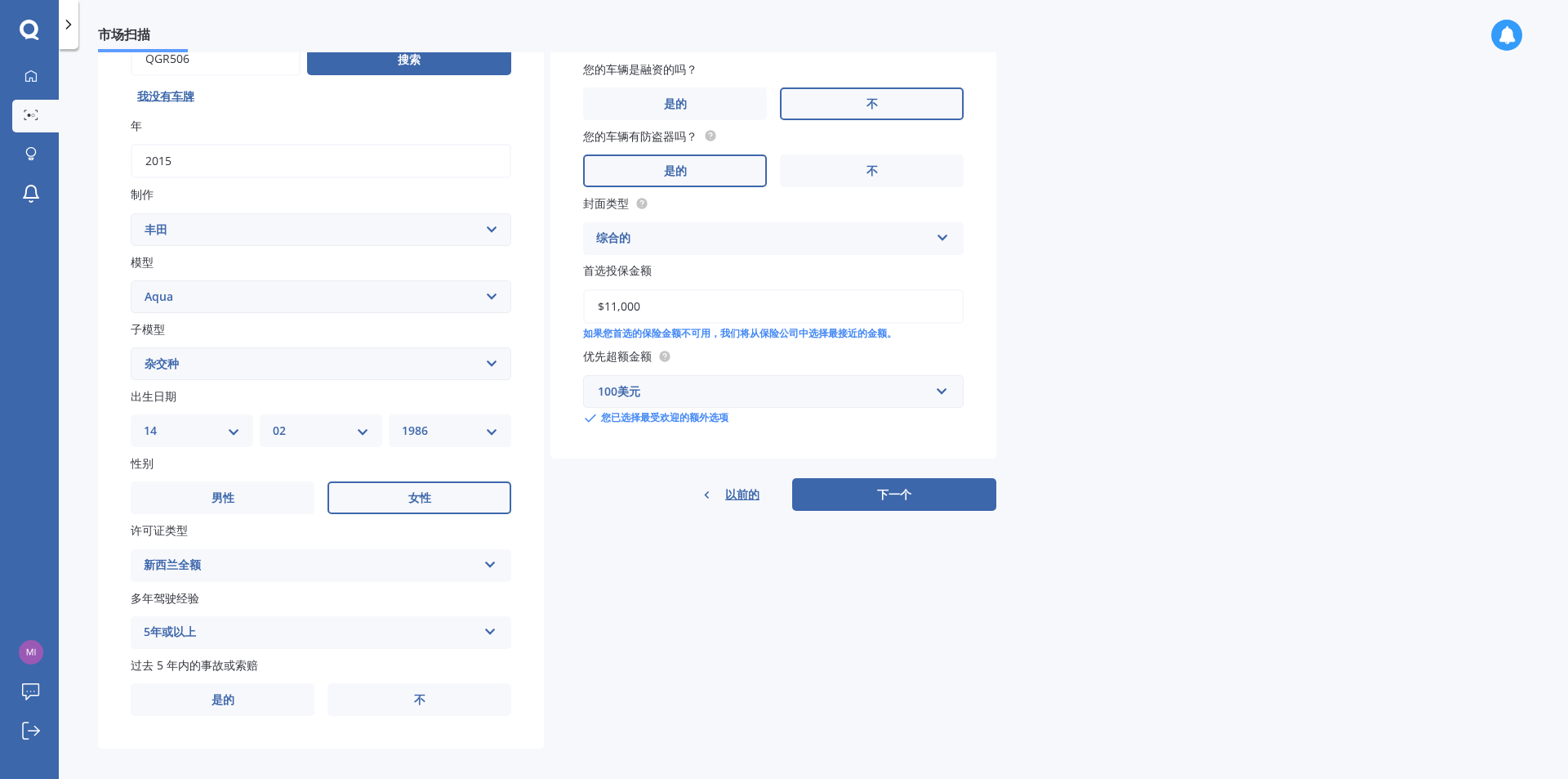
scroll to position [192, 0]
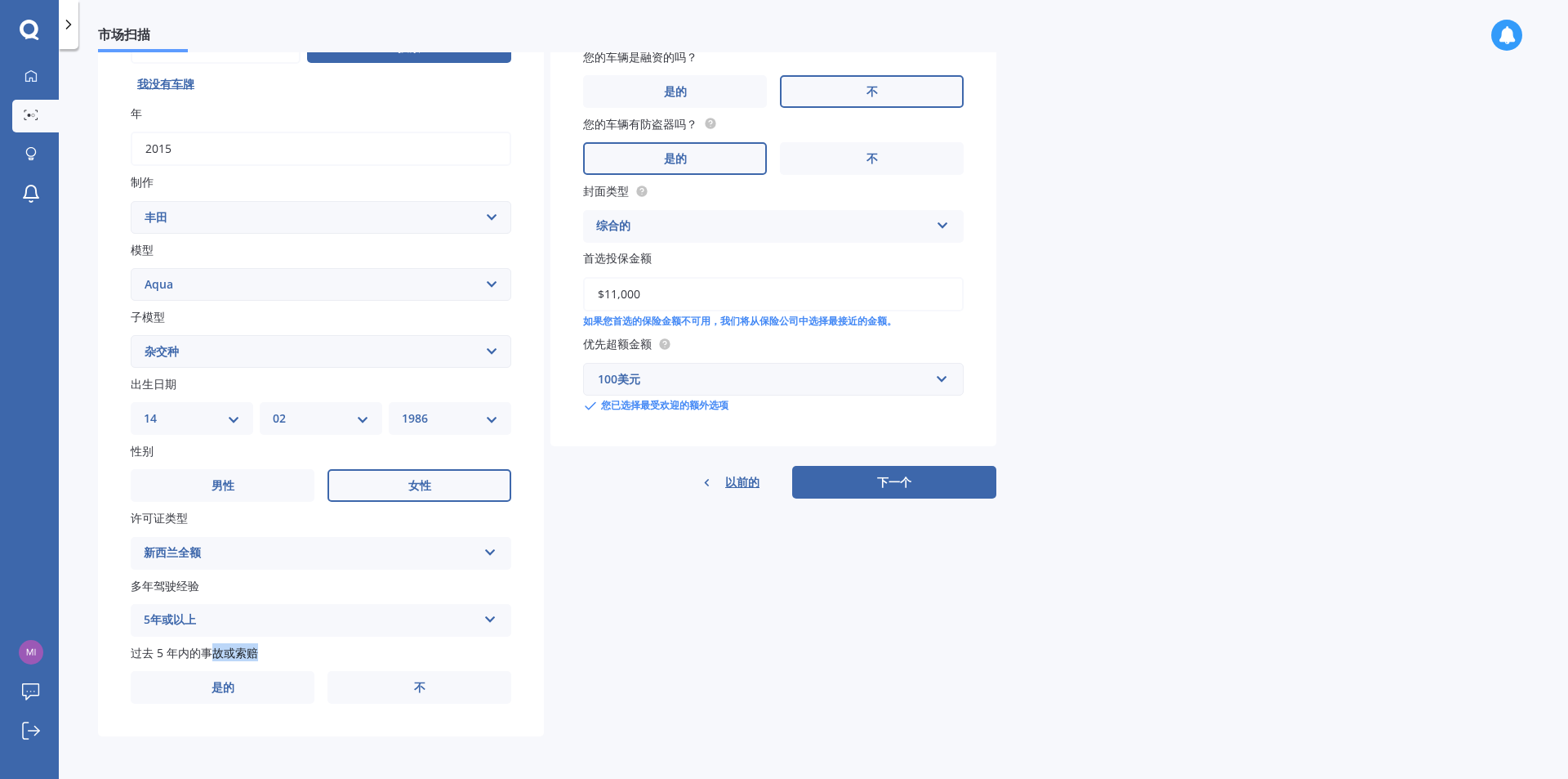
drag, startPoint x: 216, startPoint y: 654, endPoint x: 252, endPoint y: 654, distance: 36.0
click at [252, 654] on font "过去 5 年内的事故或索赔" at bounding box center [194, 652] width 128 height 16
click at [428, 692] on label "不" at bounding box center [419, 686] width 183 height 33
click at [0, 0] on input "不" at bounding box center [0, 0] width 0 height 0
click at [652, 612] on div "细节 车牌号 搜索 我没有车牌 年 2015 制作 选择品牌 交流电 阿尔法·罗密欧 阿斯顿·[PERSON_NAME] 奥迪 [PERSON_NAME] 贝…" at bounding box center [546, 337] width 898 height 797
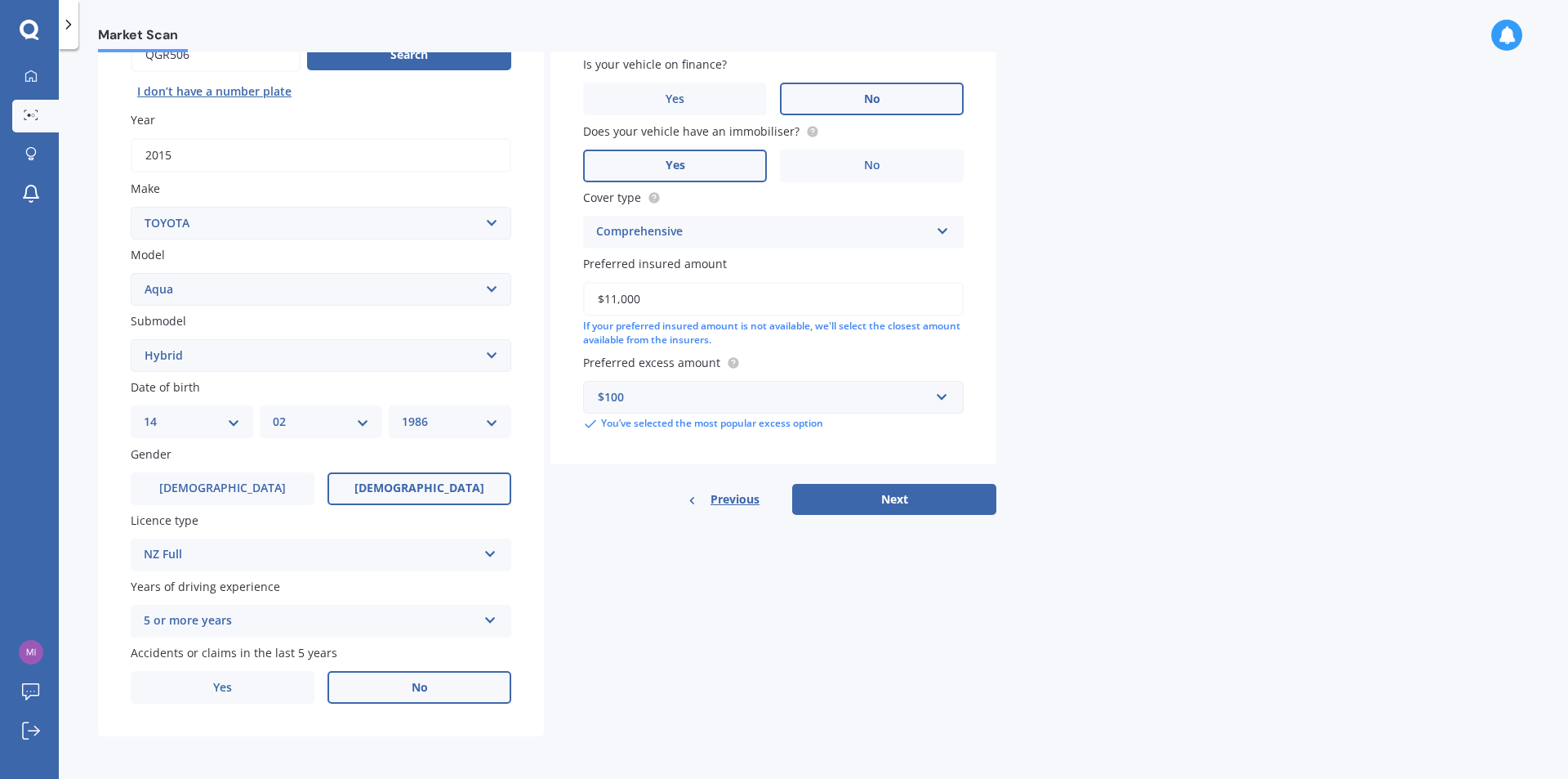
scroll to position [183, 0]
click at [759, 394] on div "$100" at bounding box center [764, 397] width 332 height 18
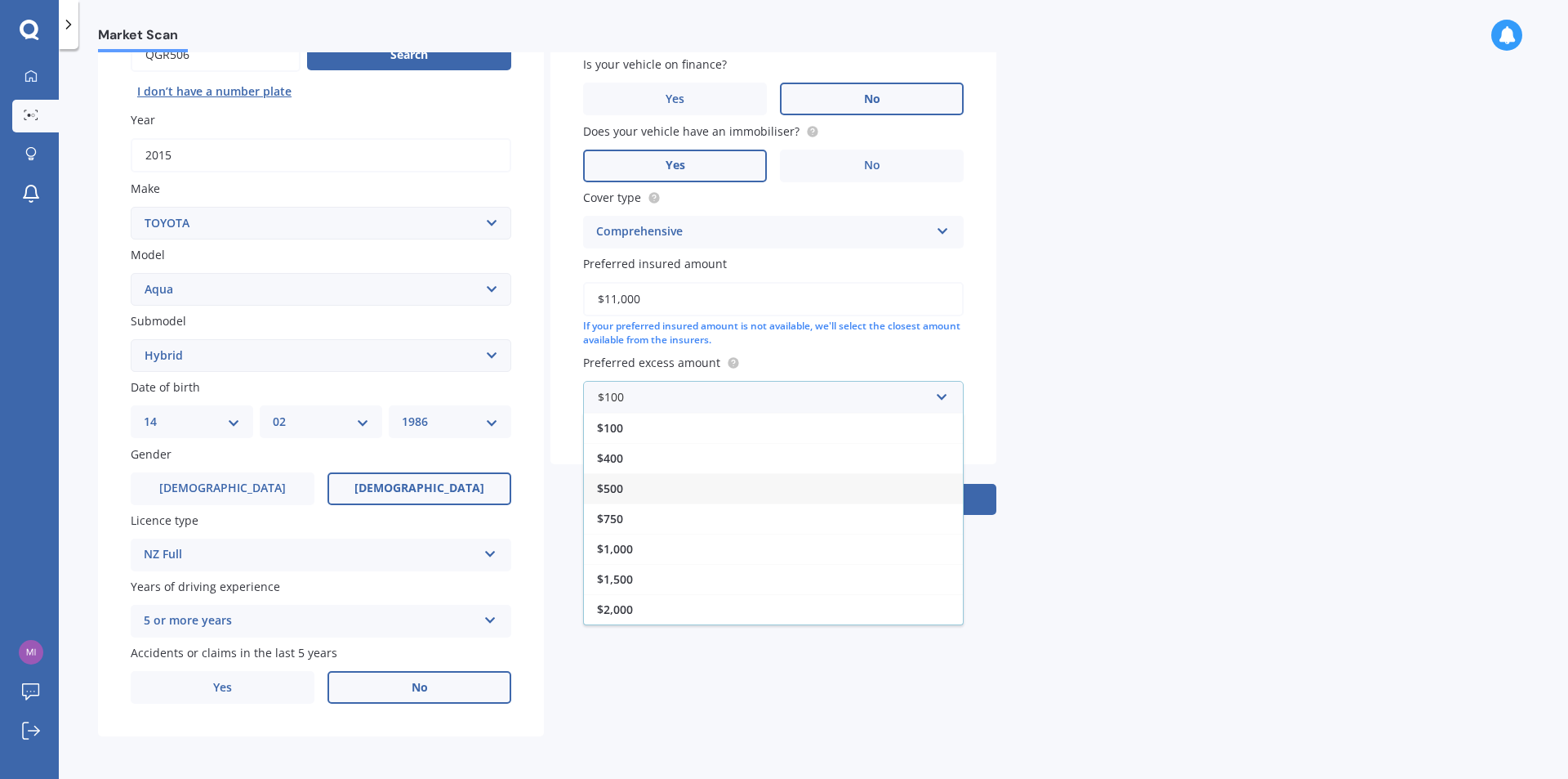
click at [636, 487] on div "$500" at bounding box center [774, 488] width 379 height 30
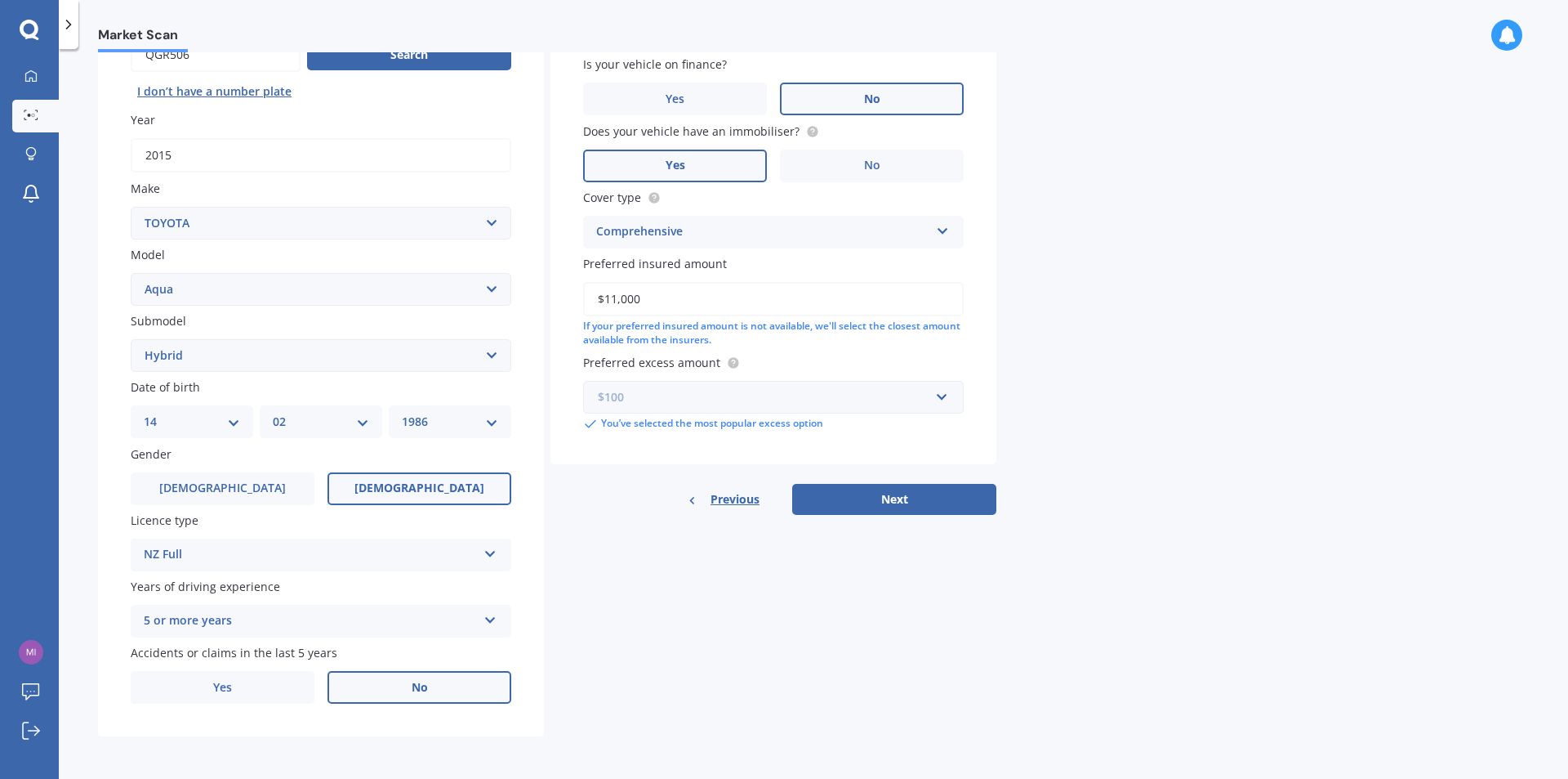
click at [629, 409] on input "text" at bounding box center [767, 397] width 366 height 31
type input "500"
click at [609, 425] on b "500" at bounding box center [613, 428] width 20 height 16
click at [597, 521] on div "Details Plate number Search I [PERSON_NAME]’t have a number plate Year [DATE] M…" at bounding box center [546, 342] width 898 height 788
click at [497, 286] on select "Select model 4 Runner 86 Allex Allion Alphard Altezza Aqua Aristo Aurion Auris …" at bounding box center [321, 289] width 381 height 33
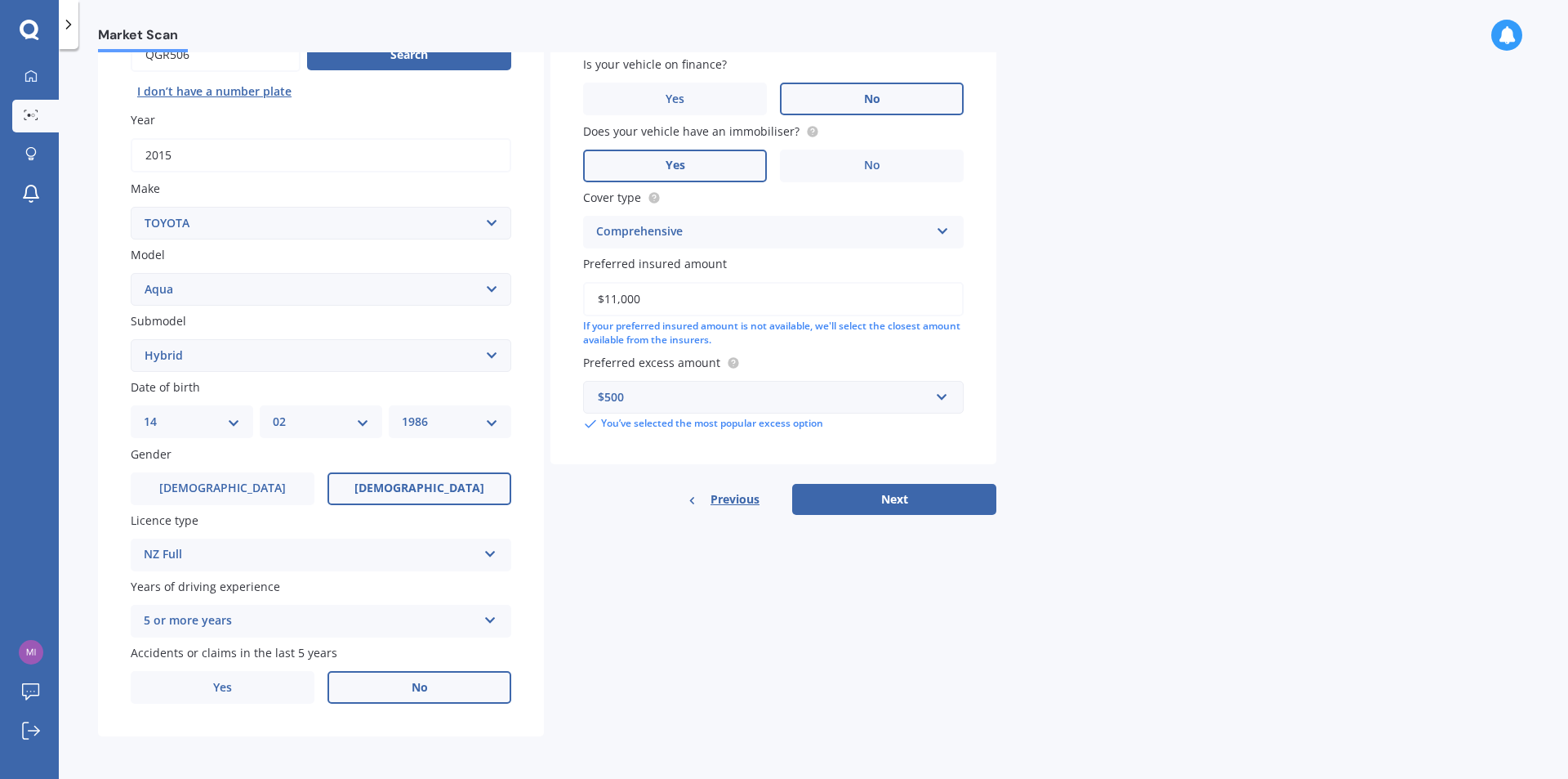
click at [702, 554] on div "Details Plate number Search I [PERSON_NAME]’t have a number plate Year [DATE] M…" at bounding box center [546, 342] width 898 height 788
click at [893, 499] on button "Next" at bounding box center [893, 499] width 204 height 31
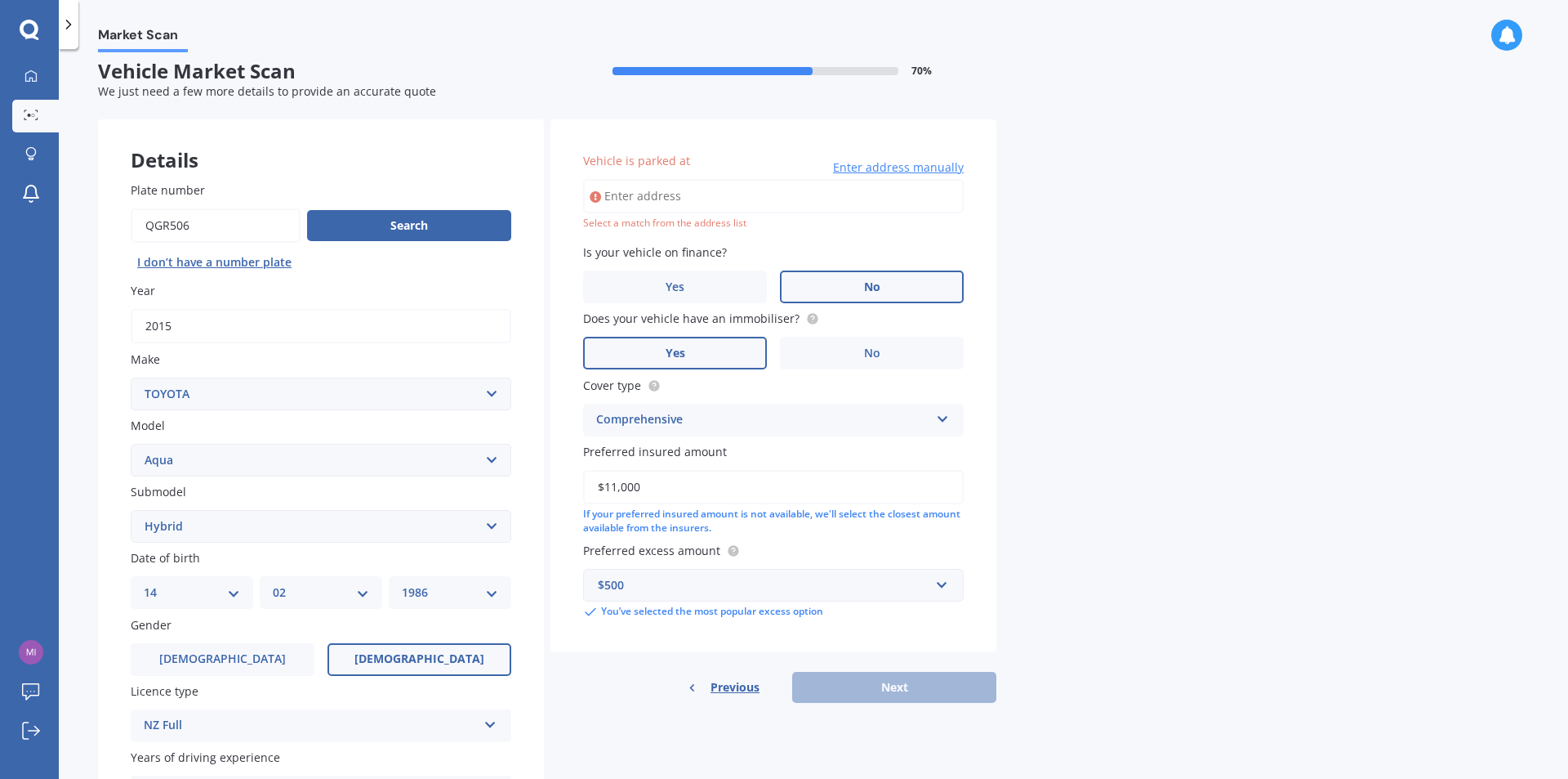
scroll to position [0, 0]
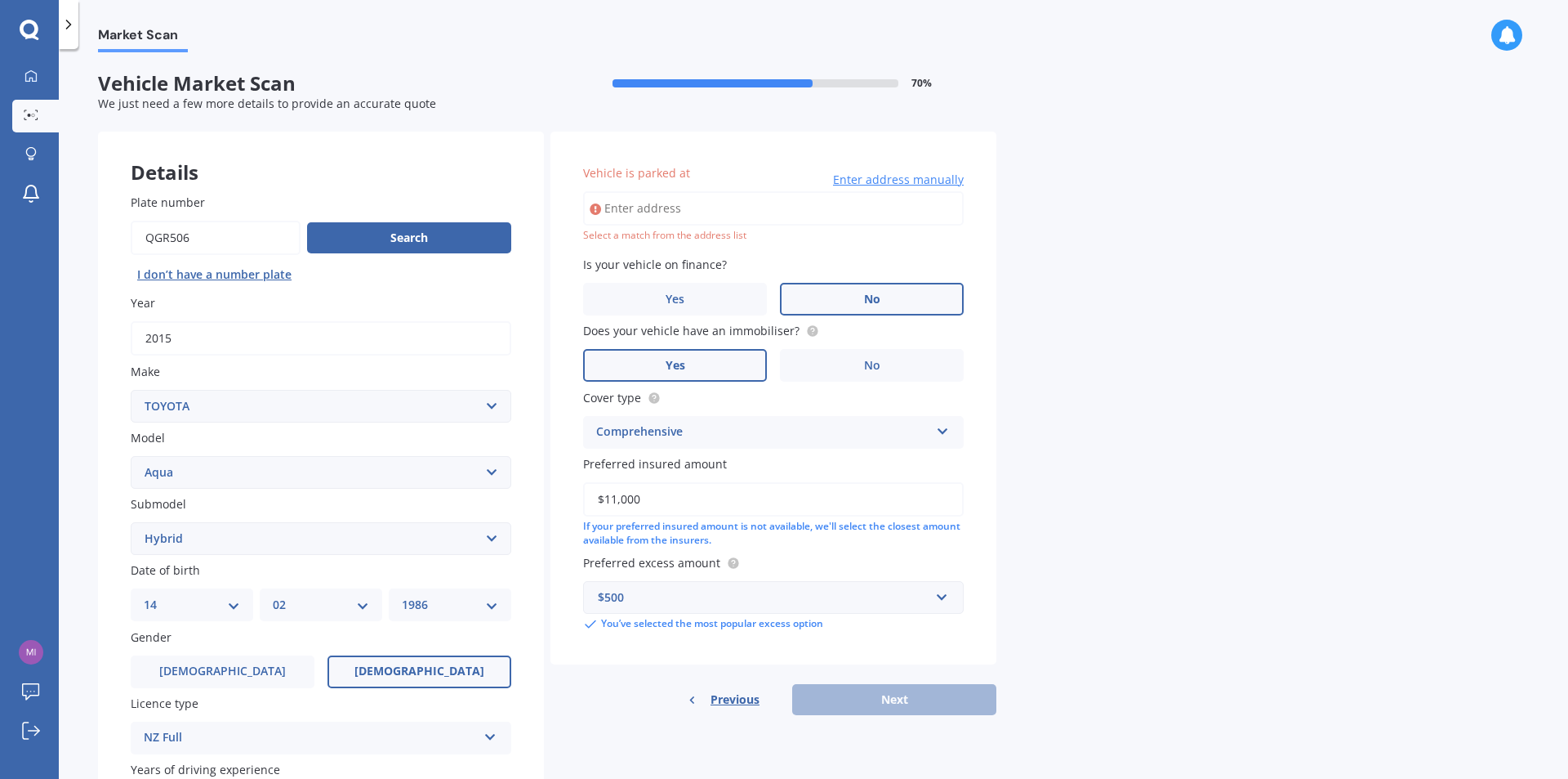
click at [690, 205] on input "Vehicle is parked at" at bounding box center [774, 208] width 381 height 34
click at [1184, 251] on div "Market Scan Vehicle Market Scan 70 % We just need a few more details to provide…" at bounding box center [813, 416] width 1509 height 729
click at [661, 208] on input "Vehicle is parked at" at bounding box center [774, 208] width 381 height 34
type input "[STREET_ADDRESS]"
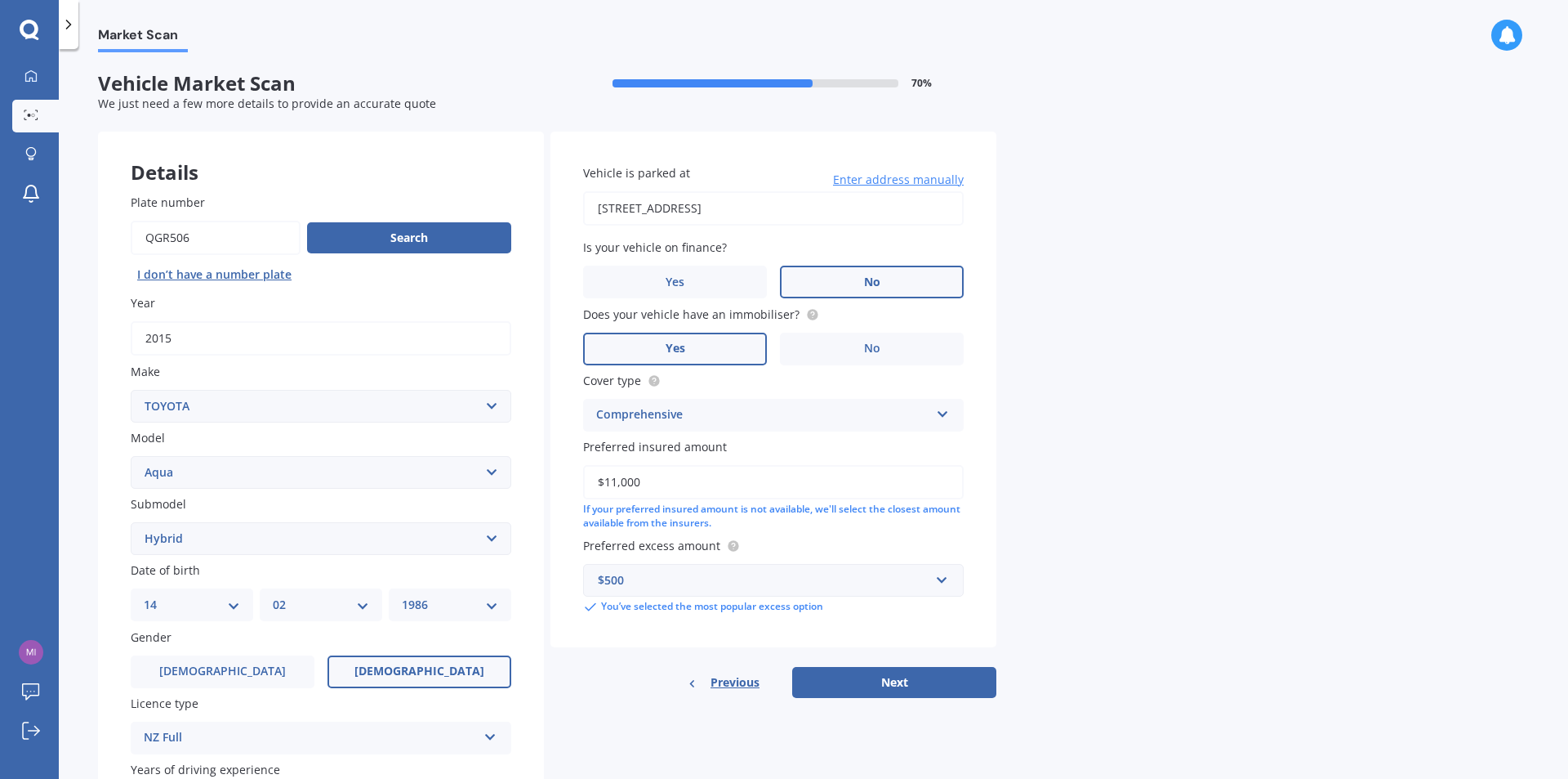
click at [1064, 281] on div "Market Scan Vehicle Market Scan 70 % We just need a few more details to provide…" at bounding box center [813, 416] width 1509 height 729
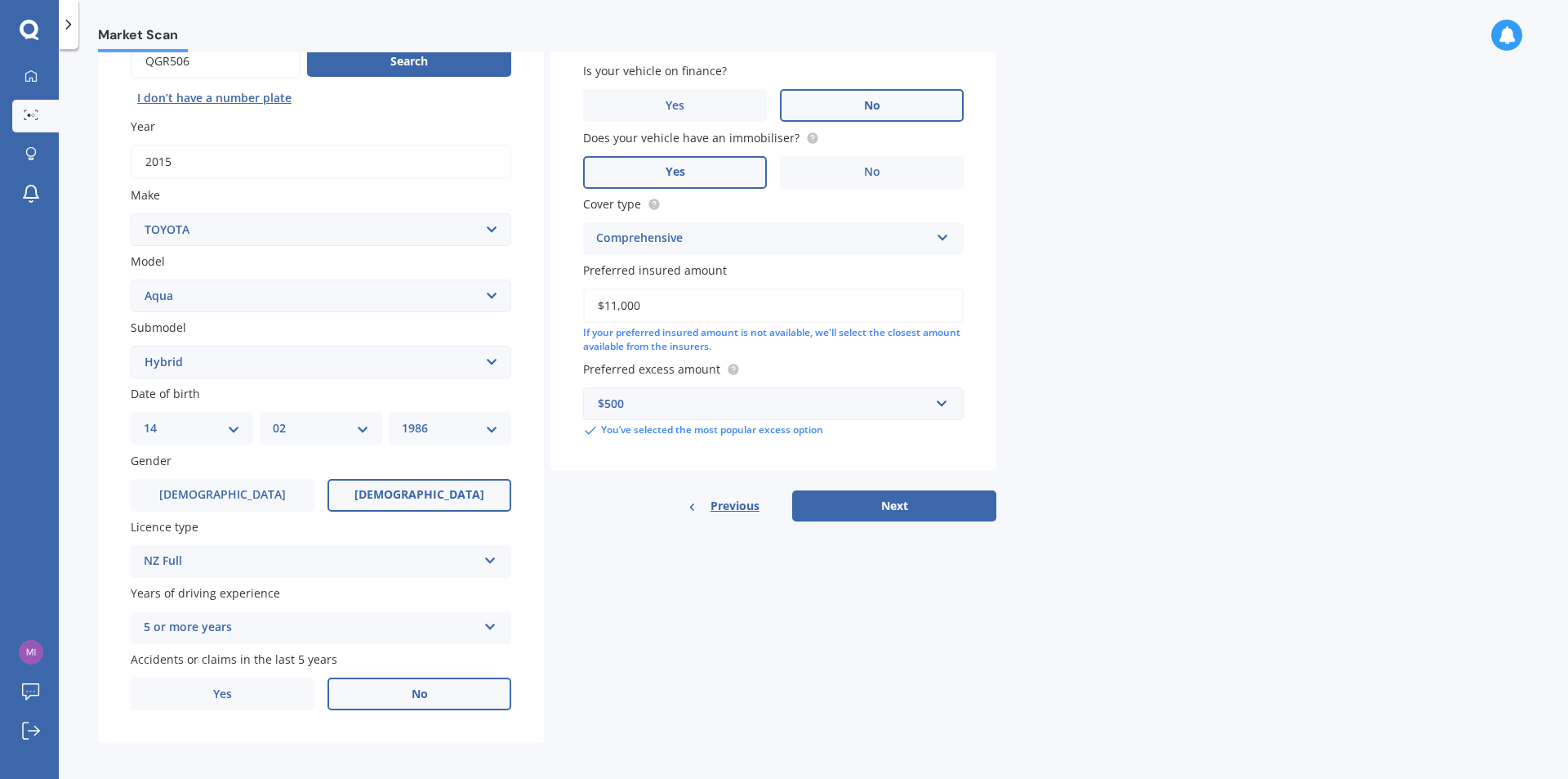
scroll to position [183, 0]
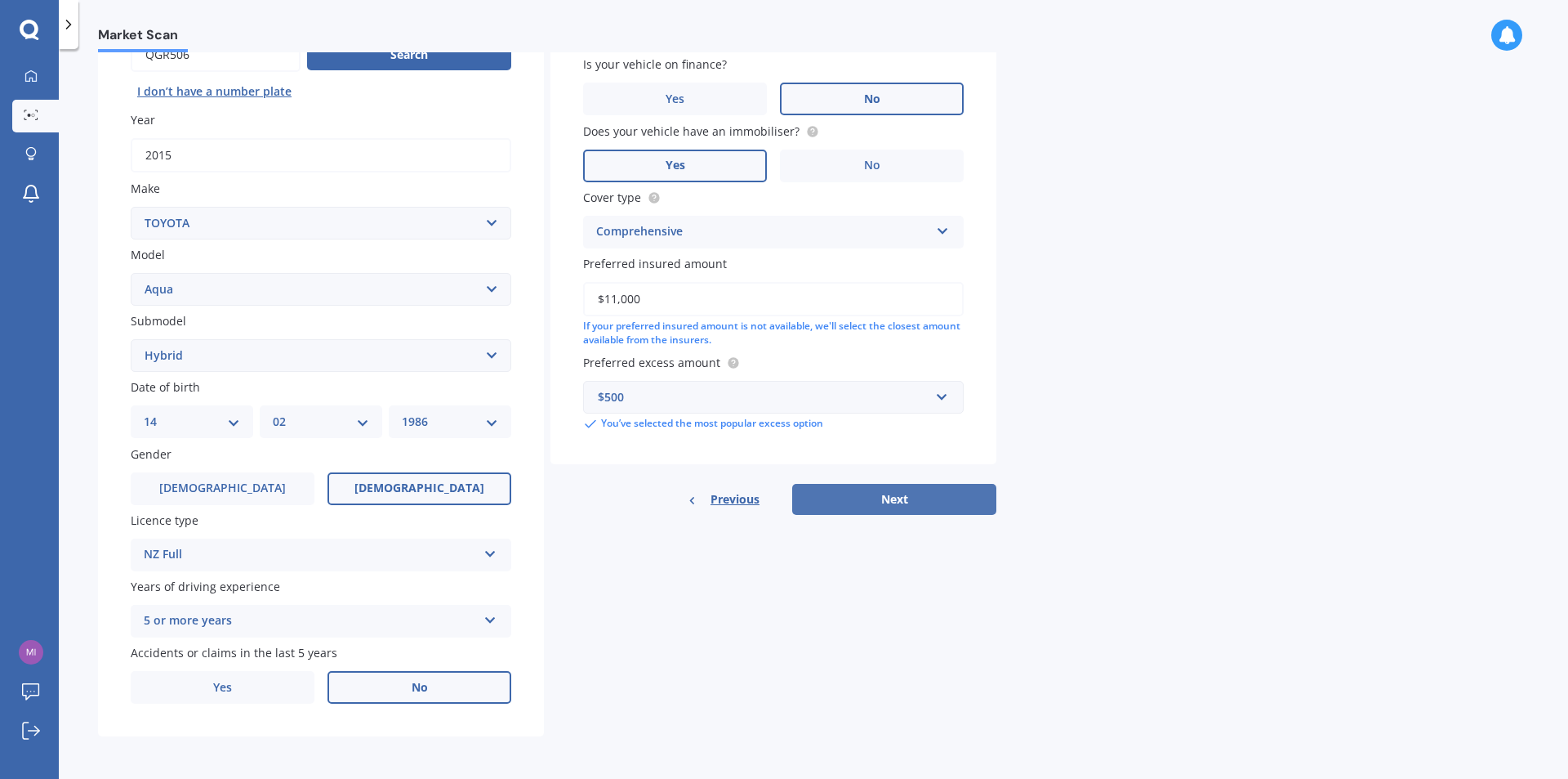
click at [892, 510] on button "Next" at bounding box center [893, 499] width 204 height 31
select select "14"
select select "02"
select select "1986"
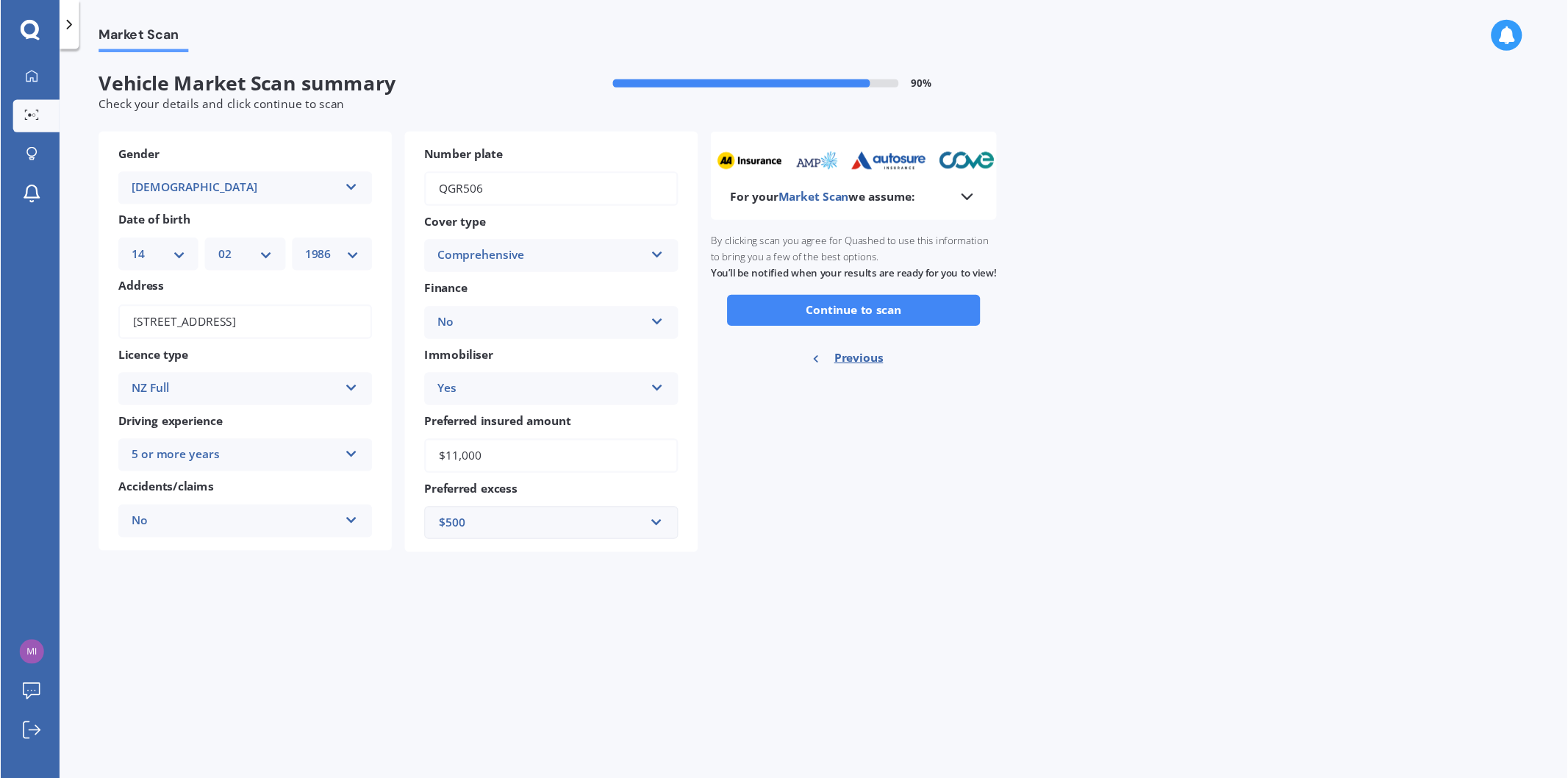
scroll to position [0, 0]
click at [1130, 270] on div "Market Scan Vehicle Market Scan summary 90 % Check your details and click conti…" at bounding box center [732, 374] width 1359 height 656
click at [688, 393] on div "For your Market Scan we assume: Ready to go By clicking scan you agree for Quas…" at bounding box center [768, 308] width 258 height 380
click at [745, 293] on button "Continue to scan" at bounding box center [768, 279] width 228 height 28
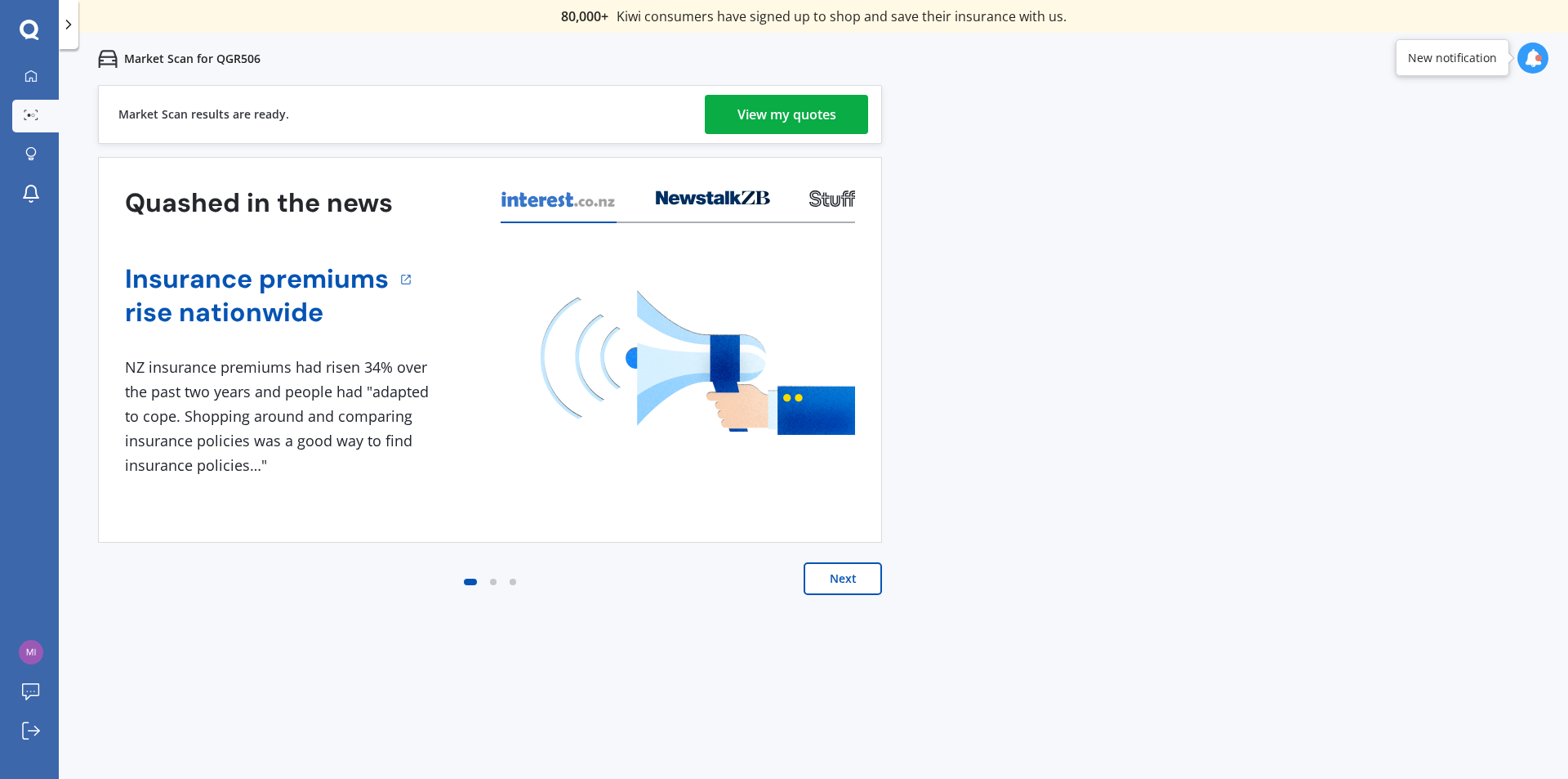
click at [640, 63] on div "Market Scan for QGR506" at bounding box center [813, 59] width 1509 height 52
click at [757, 116] on div "View my quotes" at bounding box center [786, 114] width 99 height 39
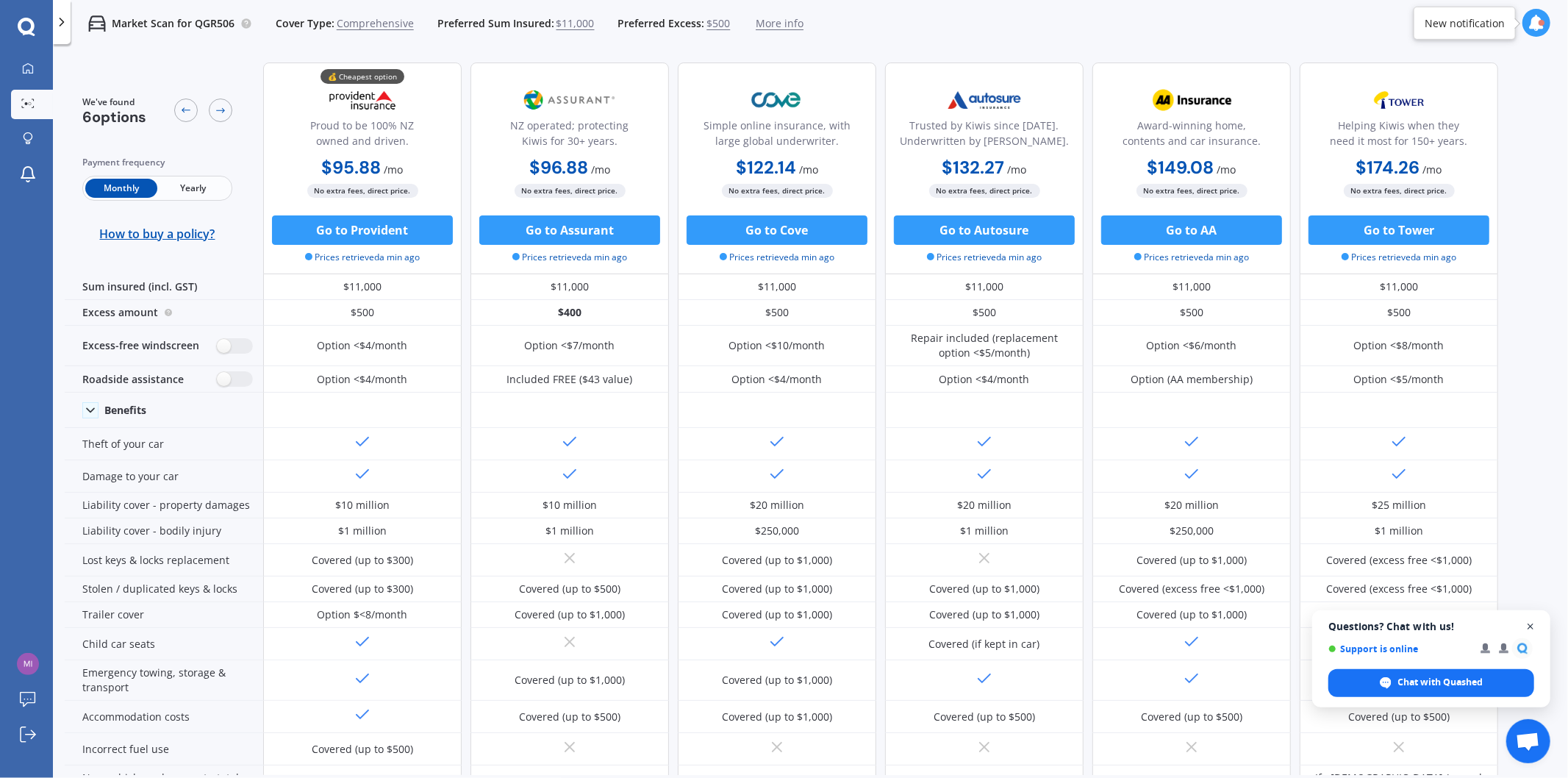
click at [1411, 624] on span "Close chat" at bounding box center [1530, 626] width 18 height 18
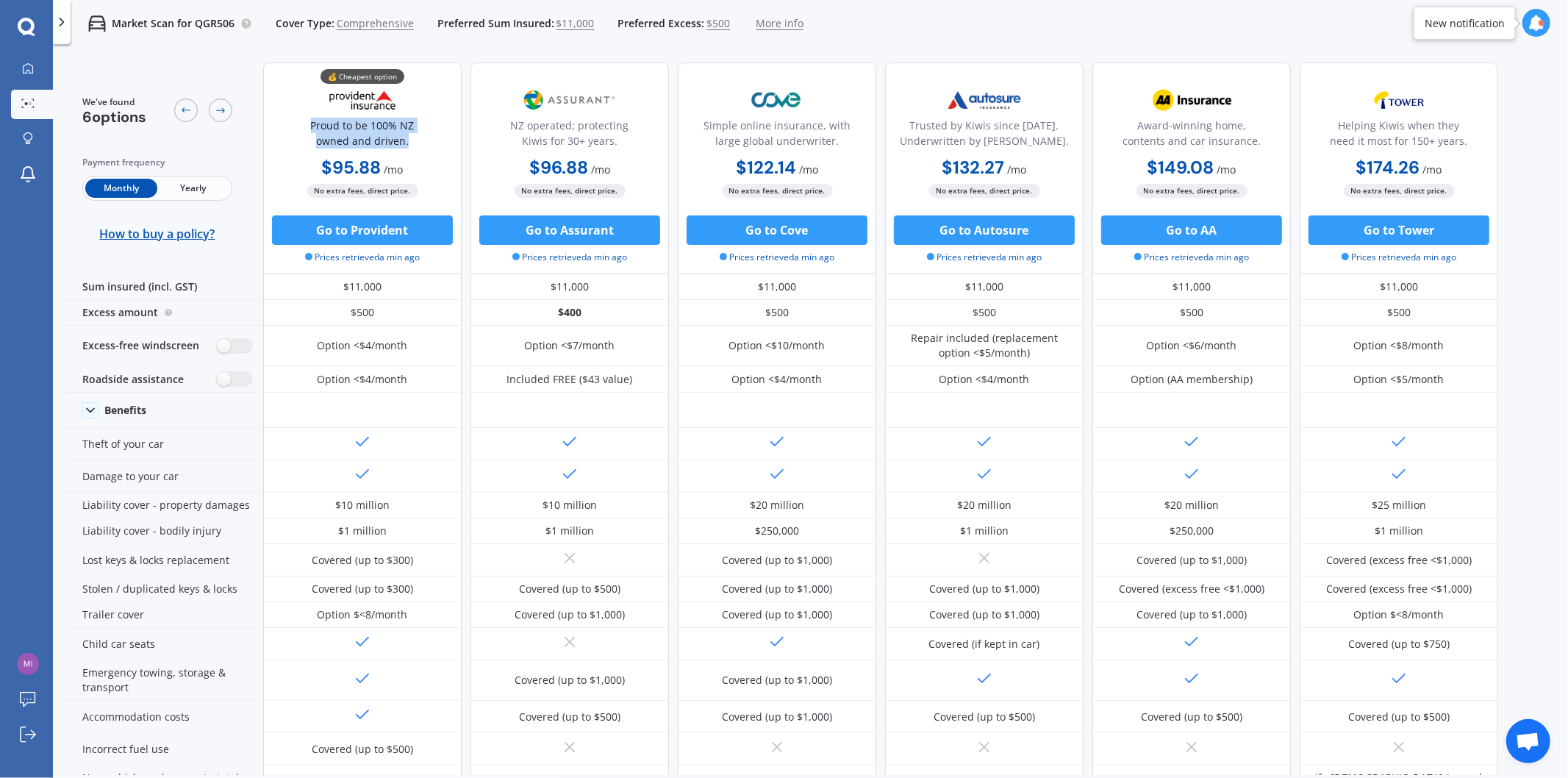
drag, startPoint x: 311, startPoint y: 121, endPoint x: 417, endPoint y: 136, distance: 107.1
click at [417, 136] on div "Proud to be 100% NZ owned and driven." at bounding box center [362, 135] width 173 height 37
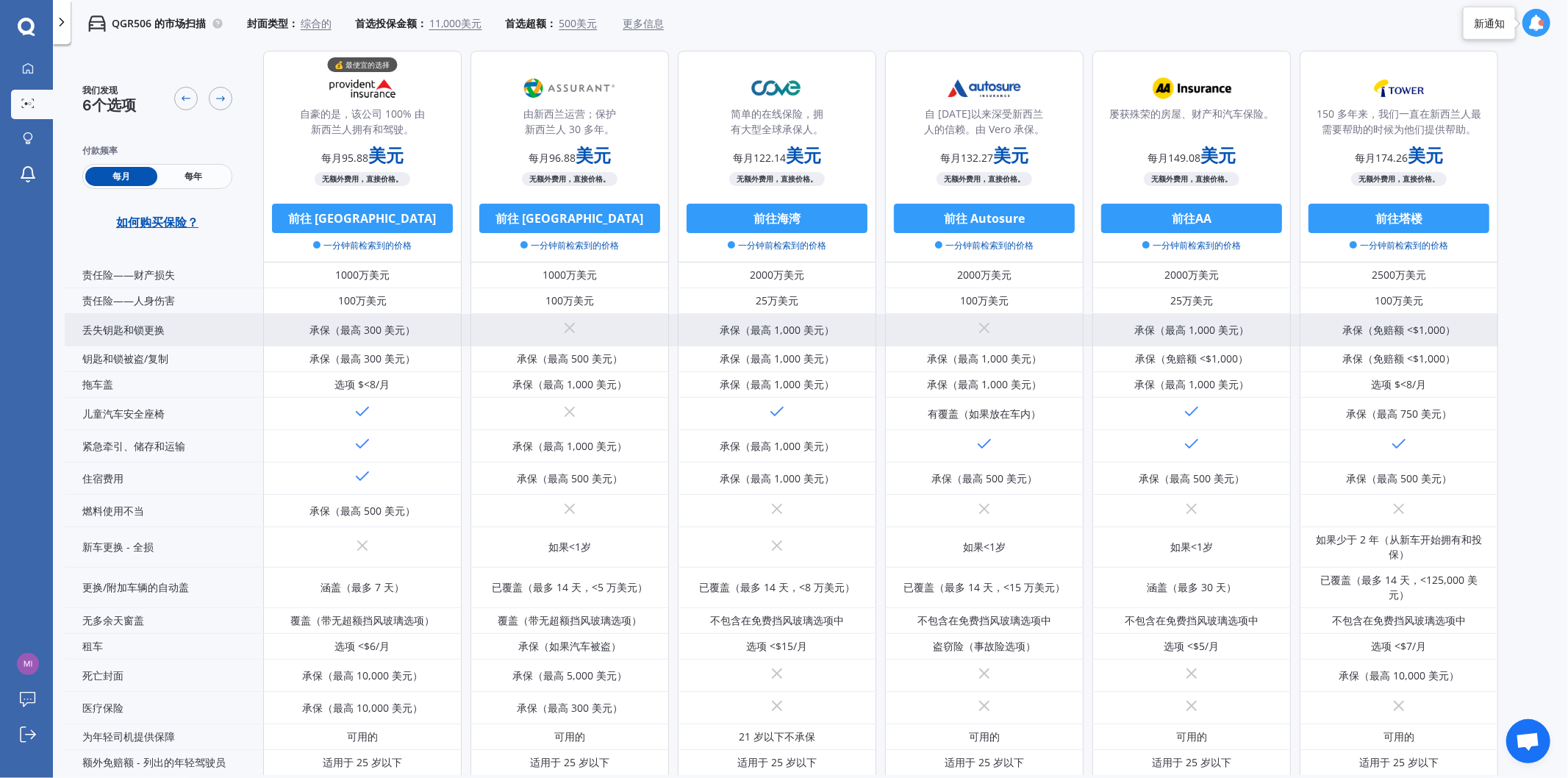
scroll to position [245, 0]
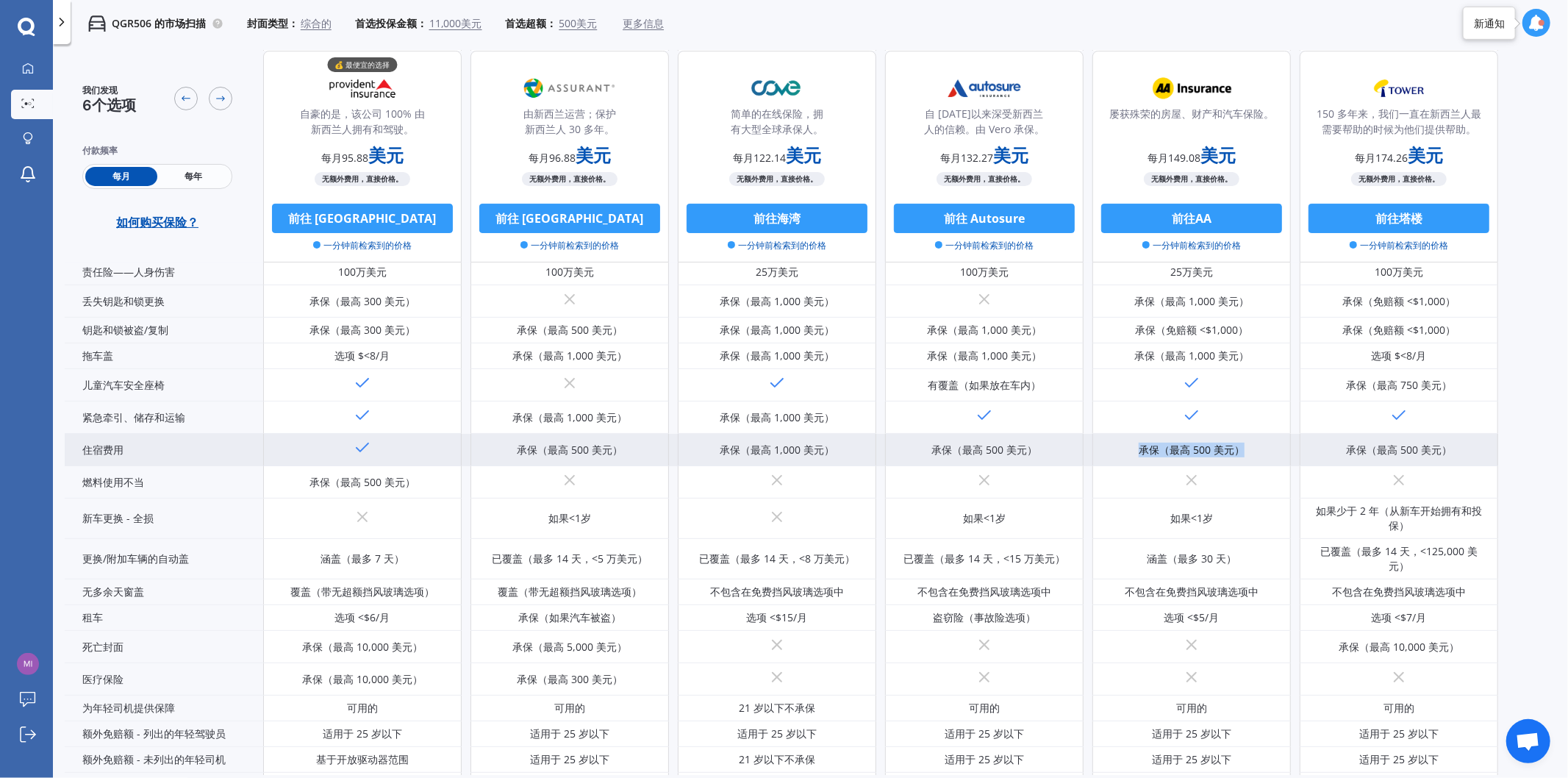
drag, startPoint x: 1131, startPoint y: 449, endPoint x: 1254, endPoint y: 463, distance: 123.8
click at [1254, 463] on div "承保（最高 500 美元）" at bounding box center [1191, 450] width 198 height 32
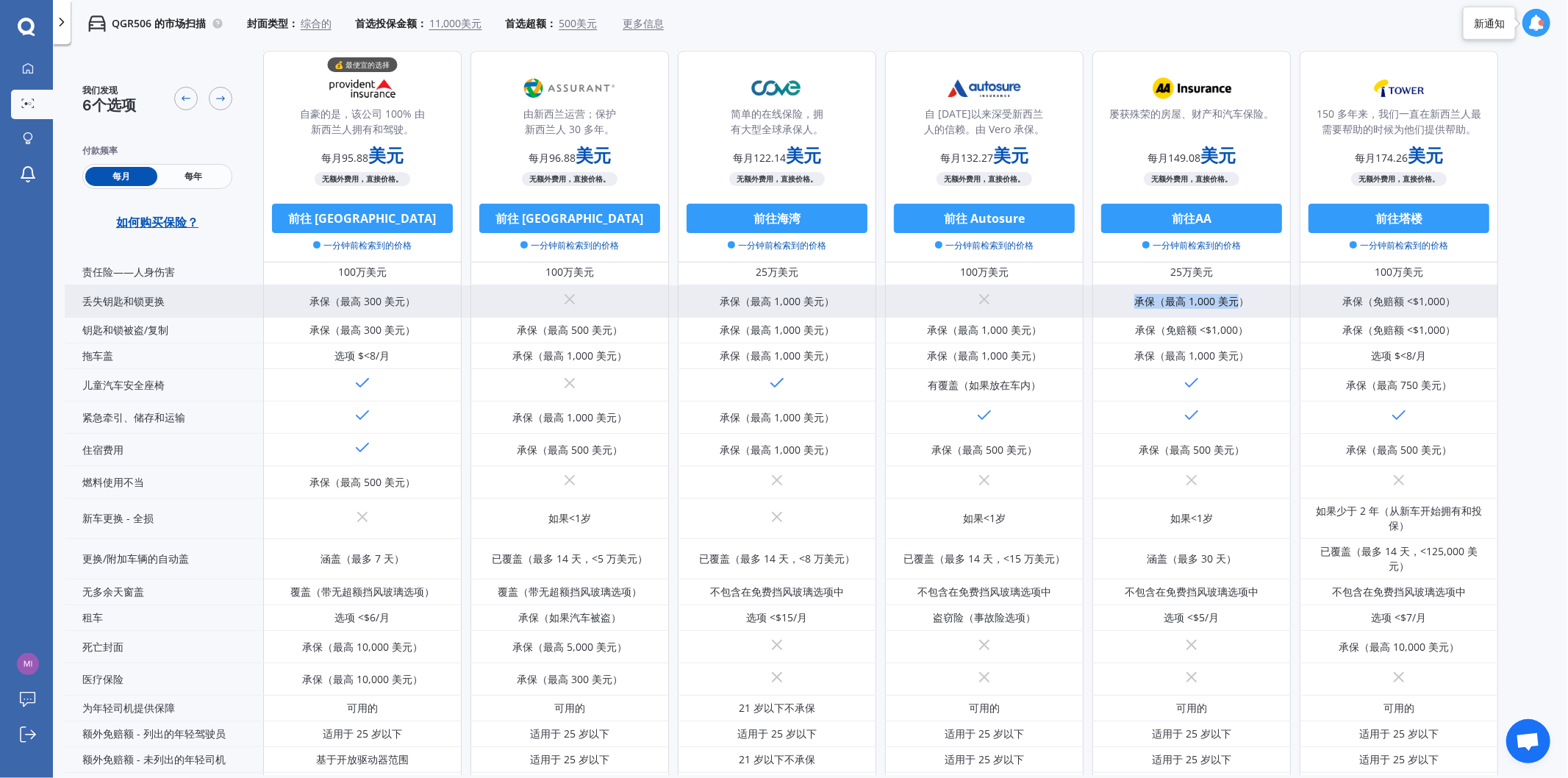
drag, startPoint x: 1132, startPoint y: 303, endPoint x: 1240, endPoint y: 303, distance: 108.0
click at [1240, 303] on div "承保（最高 1,000 美元）" at bounding box center [1191, 302] width 198 height 32
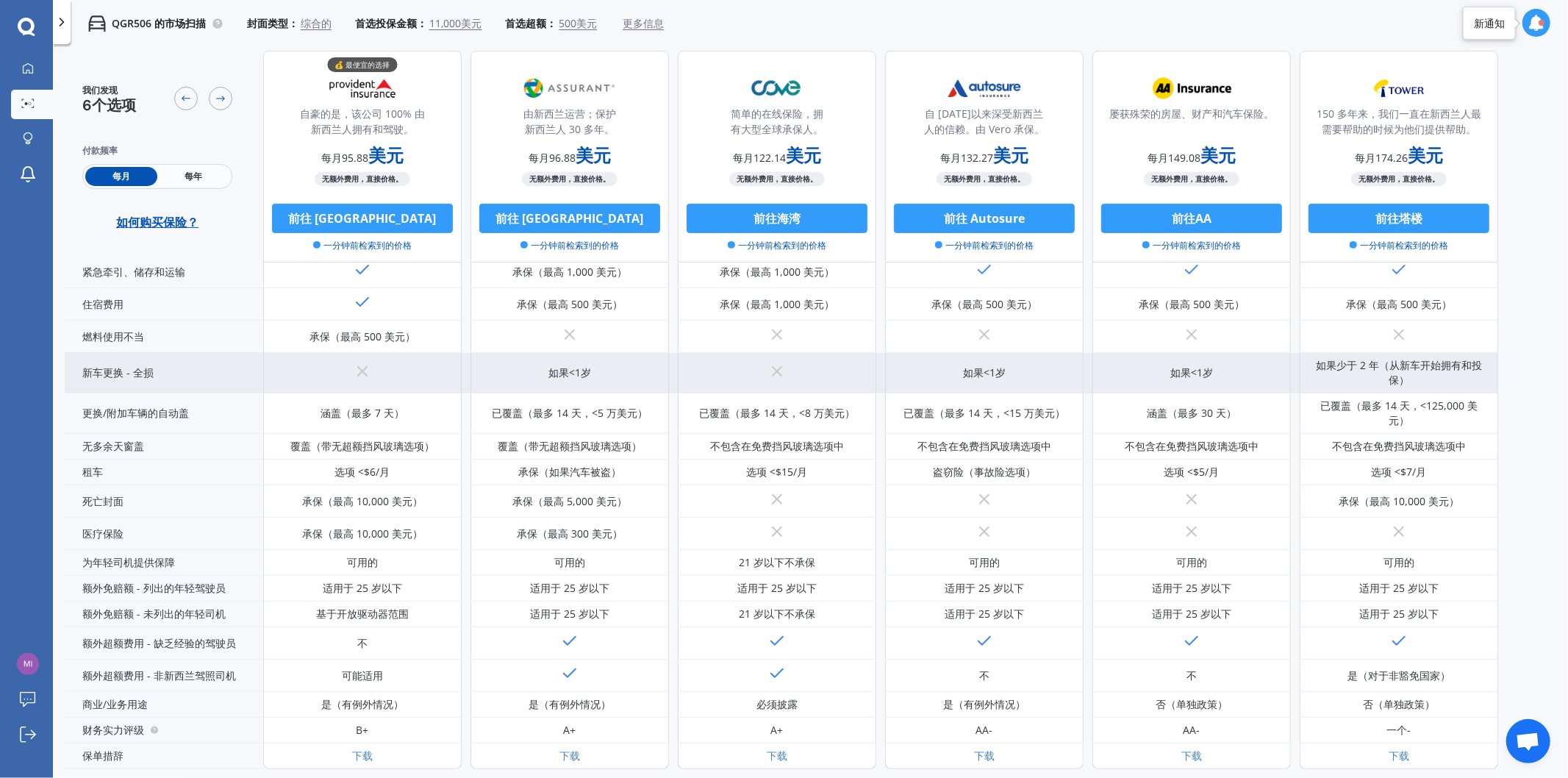
scroll to position [458, 0]
